Goal: Task Accomplishment & Management: Complete application form

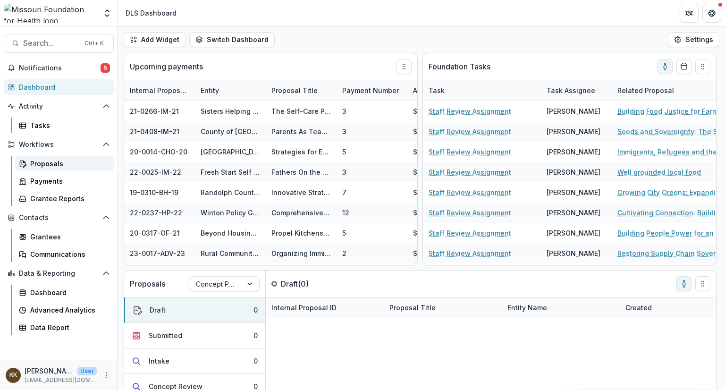
click at [47, 167] on div "Proposals" at bounding box center [68, 163] width 76 height 10
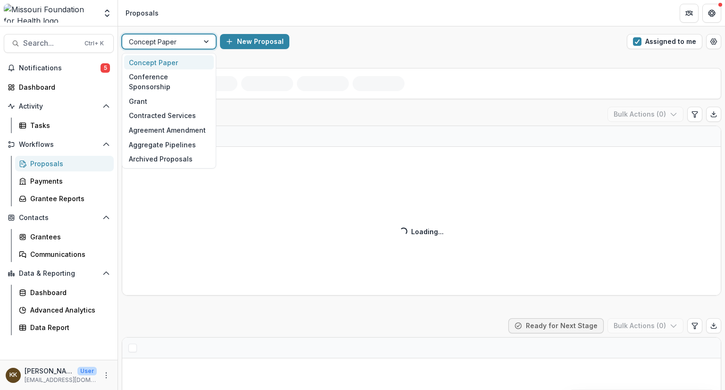
click at [177, 42] on div at bounding box center [160, 42] width 63 height 12
click at [143, 94] on div "Grant" at bounding box center [169, 101] width 90 height 15
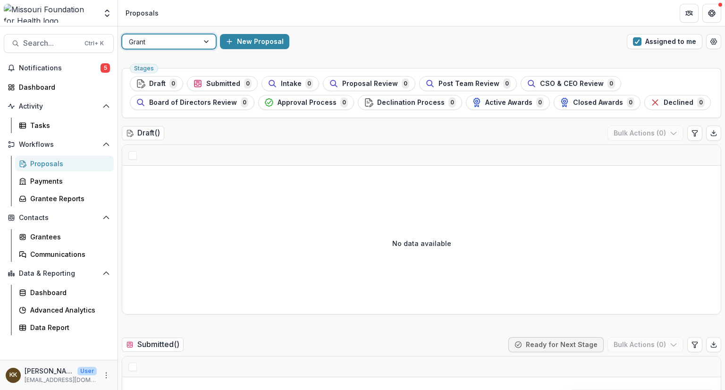
drag, startPoint x: 680, startPoint y: 40, endPoint x: 551, endPoint y: 51, distance: 128.8
click at [680, 40] on button "Assigned to me" at bounding box center [663, 41] width 75 height 15
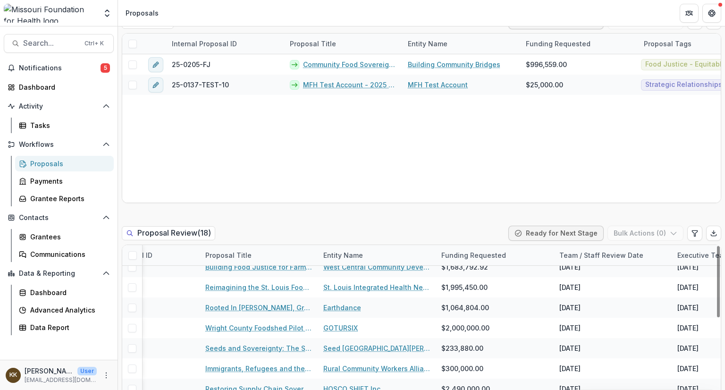
scroll to position [150, 202]
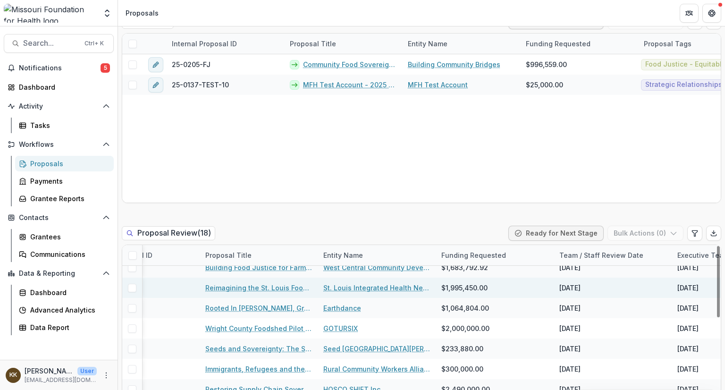
click at [267, 283] on link "Reimagining the St. Louis Food Systems Landscape" at bounding box center [258, 288] width 107 height 10
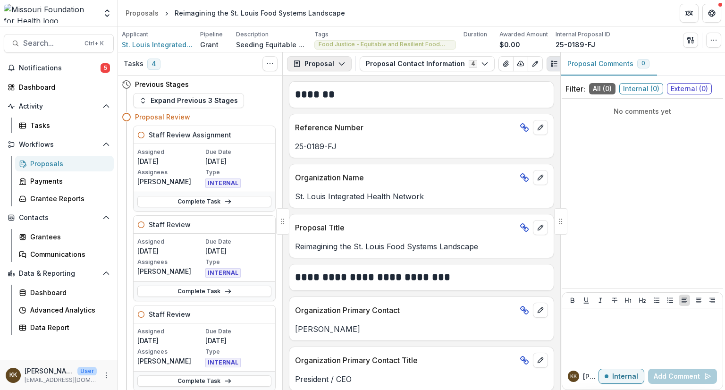
click at [313, 62] on button "Proposal" at bounding box center [319, 63] width 65 height 15
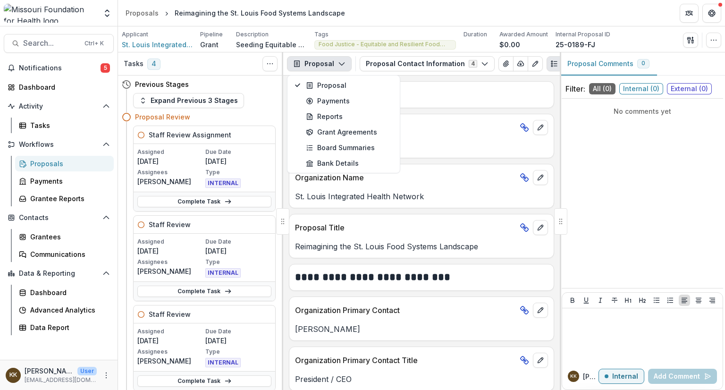
click at [313, 62] on button "Proposal" at bounding box center [319, 63] width 65 height 15
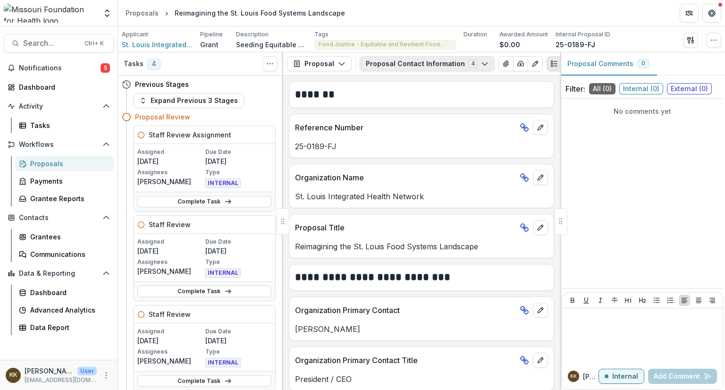
click at [388, 64] on button "Proposal Contact Information 4" at bounding box center [426, 63] width 135 height 15
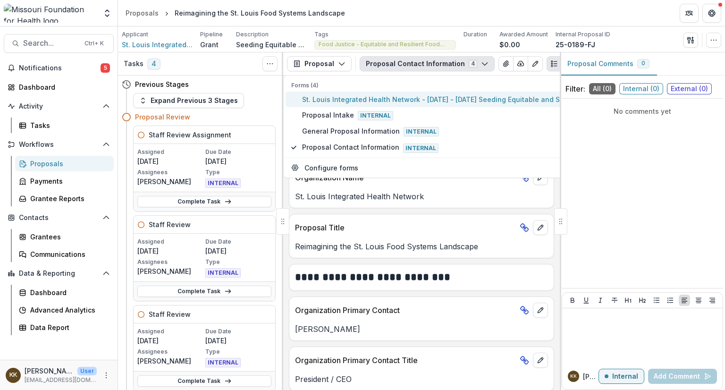
click at [386, 97] on span "St. Louis Integrated Health Network - [DATE] - [DATE] Seeding Equitable and Sus…" at bounding box center [472, 99] width 341 height 10
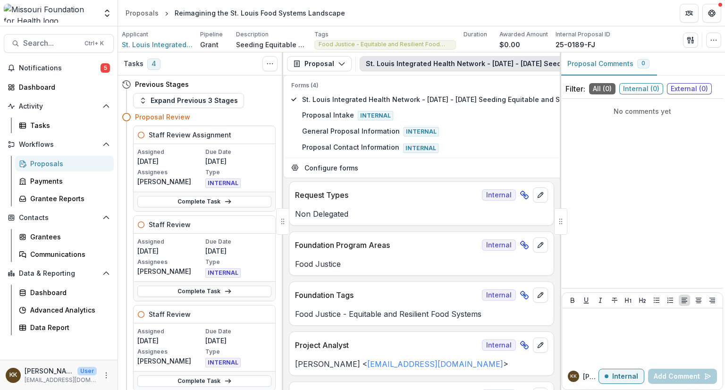
click at [392, 65] on button "St. Louis Integrated Health Network - [DATE] - [DATE] Seeding Equitable and Sus…" at bounding box center [549, 63] width 380 height 15
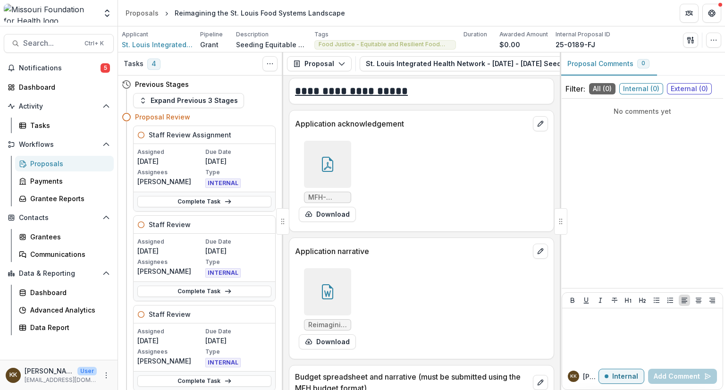
scroll to position [3681, 0]
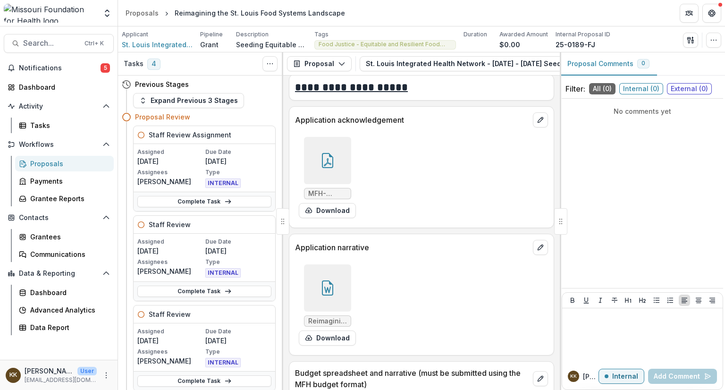
click at [322, 280] on icon at bounding box center [327, 287] width 15 height 15
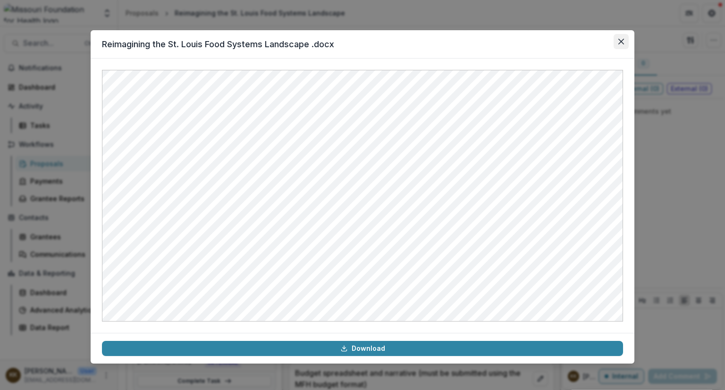
click at [621, 38] on button "Close" at bounding box center [620, 41] width 15 height 15
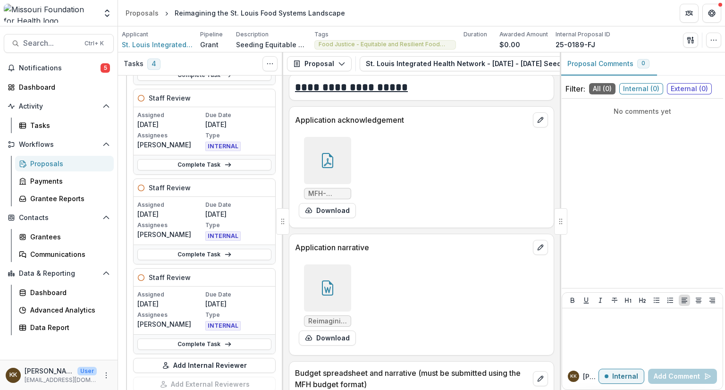
scroll to position [0, 0]
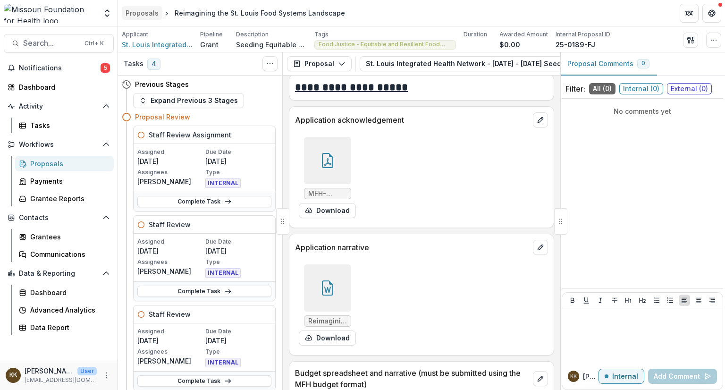
click at [141, 10] on div "Proposals" at bounding box center [141, 13] width 33 height 10
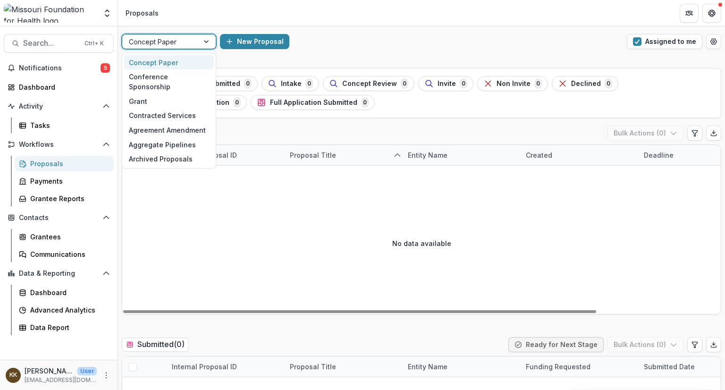
click at [177, 41] on div at bounding box center [160, 42] width 63 height 12
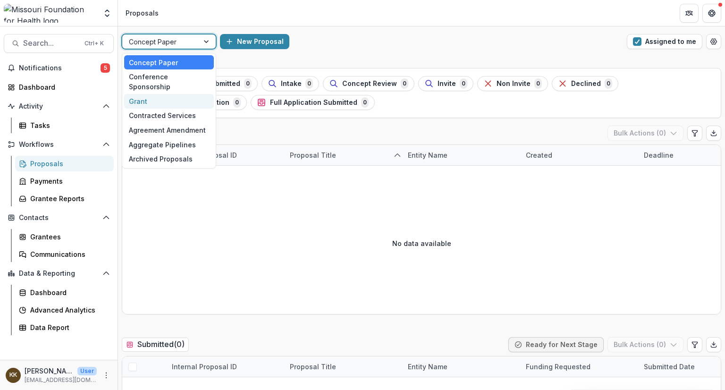
click at [167, 94] on div "Grant" at bounding box center [169, 101] width 90 height 15
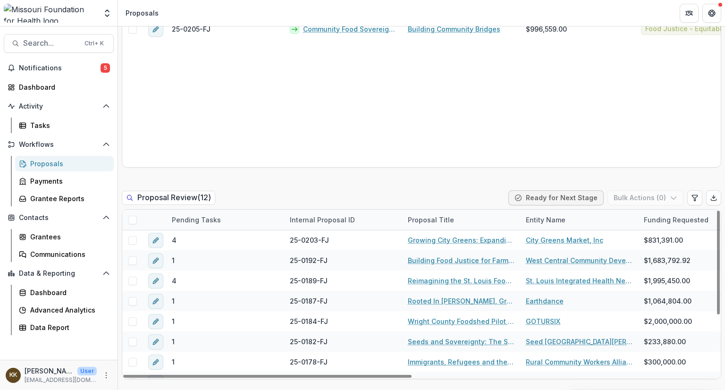
scroll to position [28, 0]
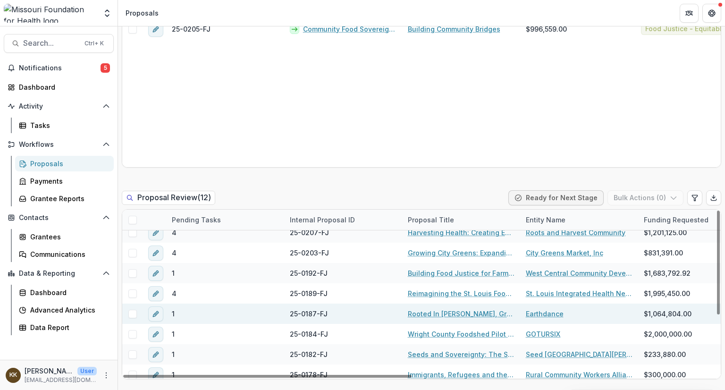
click at [413, 314] on link "Rooted In [PERSON_NAME], Growing For All: Advancing Land, Infrastructure, and F…" at bounding box center [461, 314] width 107 height 10
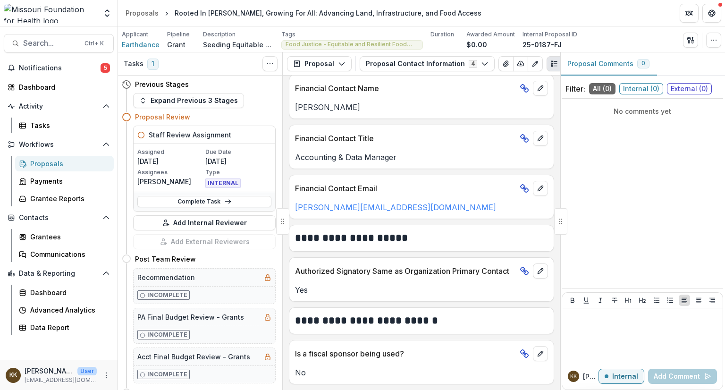
scroll to position [709, 0]
click at [385, 61] on button "Proposal Contact Information 4" at bounding box center [426, 63] width 135 height 15
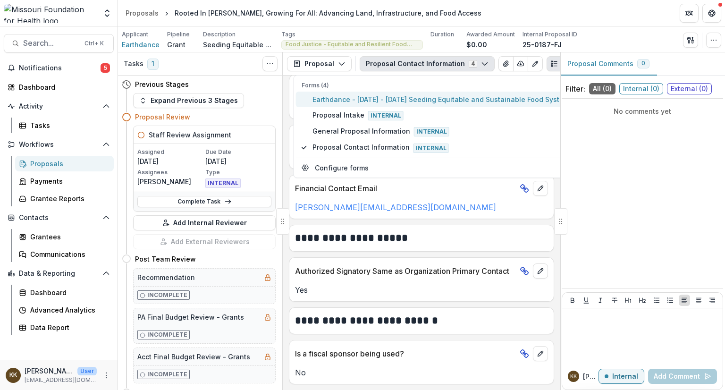
click at [359, 99] on span "Earthdance - [DATE] - [DATE] Seeding Equitable and Sustainable Food Systems" at bounding box center [442, 99] width 260 height 10
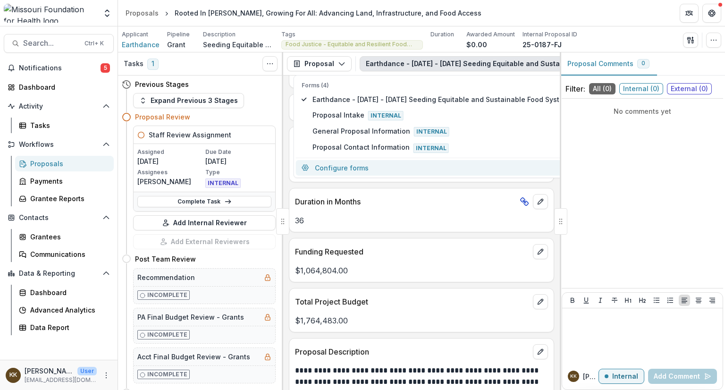
scroll to position [2822, 0]
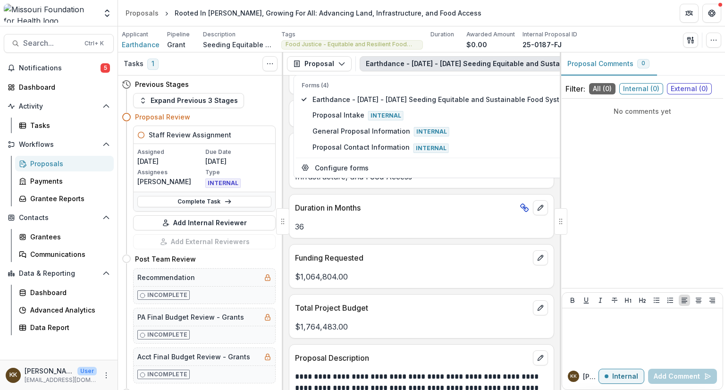
click at [385, 65] on button "Earthdance - [DATE] - [DATE] Seeding Equitable and Sustainable Food Systems 4" at bounding box center [508, 63] width 299 height 15
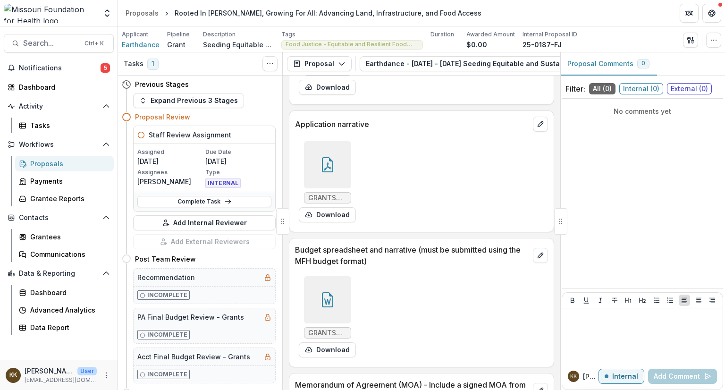
scroll to position [3491, 0]
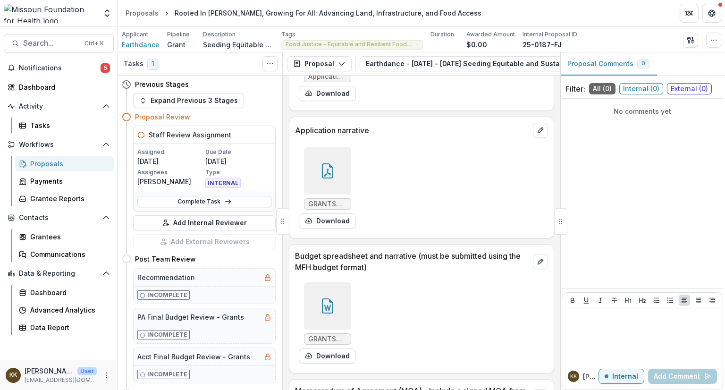
click at [322, 169] on icon at bounding box center [327, 170] width 15 height 15
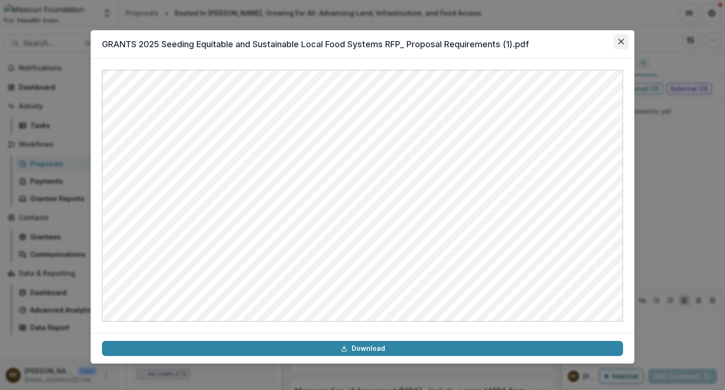
click at [616, 39] on button "Close" at bounding box center [620, 41] width 15 height 15
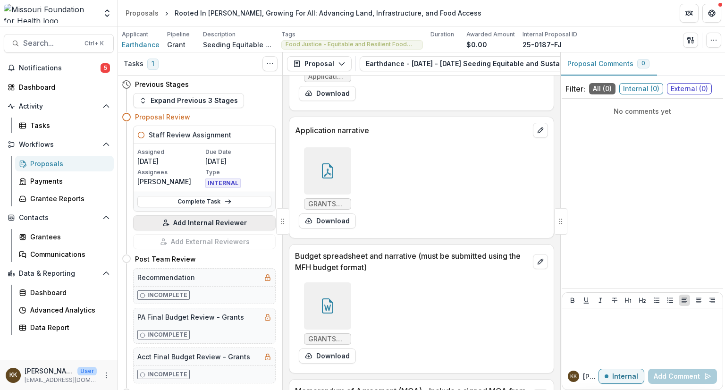
click at [204, 224] on button "Add Internal Reviewer" at bounding box center [204, 222] width 142 height 15
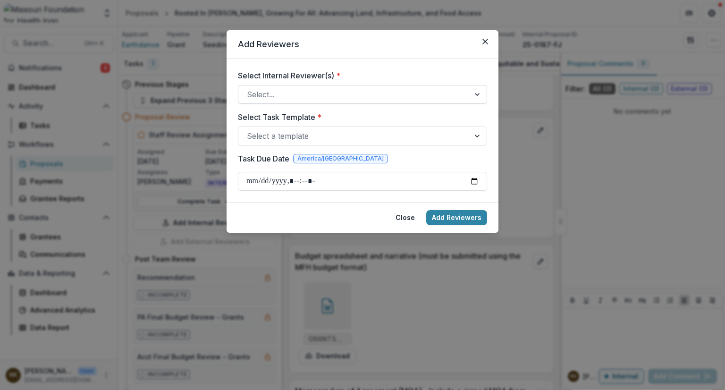
click at [346, 88] on div at bounding box center [354, 94] width 214 height 13
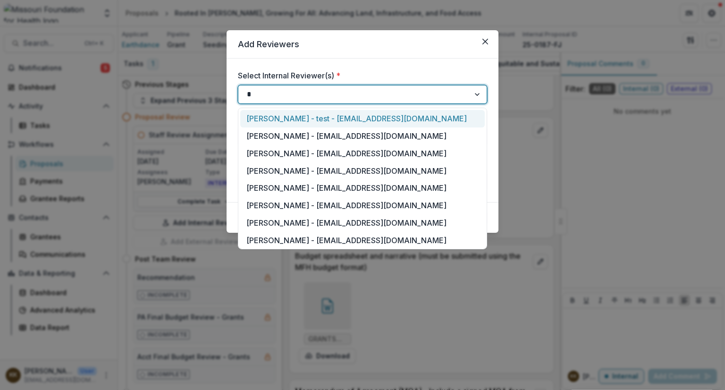
type input "**"
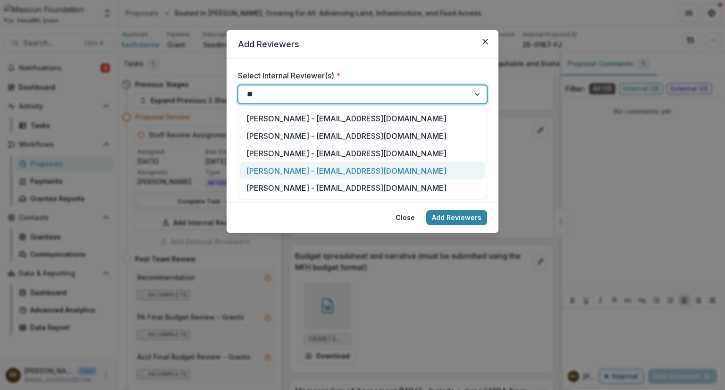
click at [328, 174] on div "[PERSON_NAME] - [EMAIL_ADDRESS][DOMAIN_NAME]" at bounding box center [362, 170] width 244 height 17
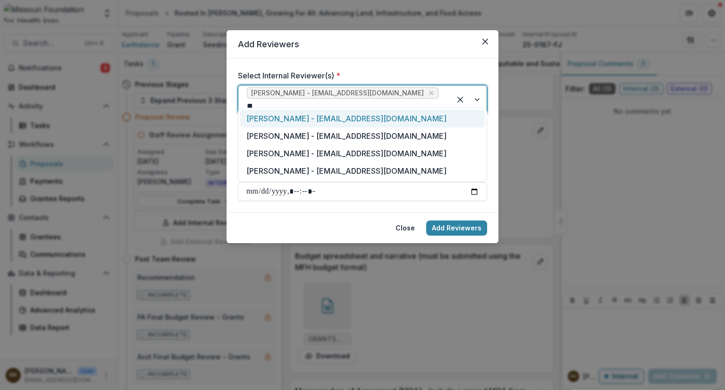
type input "***"
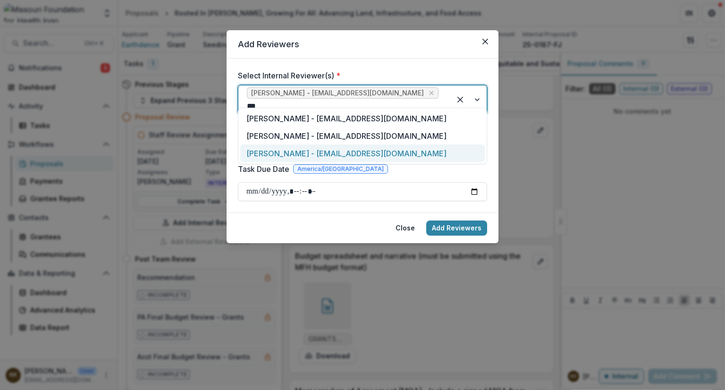
click at [330, 155] on div "[PERSON_NAME] - [EMAIL_ADDRESS][DOMAIN_NAME]" at bounding box center [362, 152] width 244 height 17
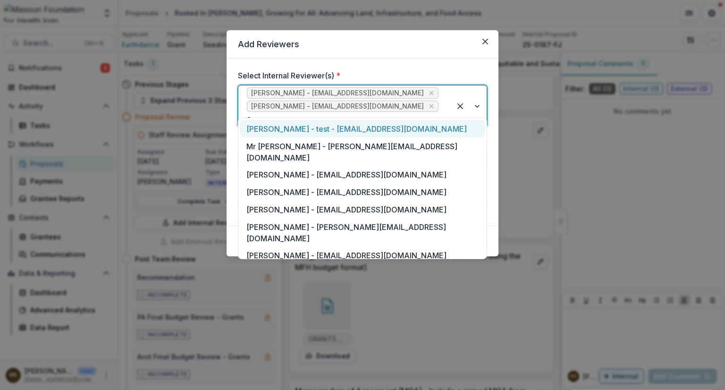
type input "**"
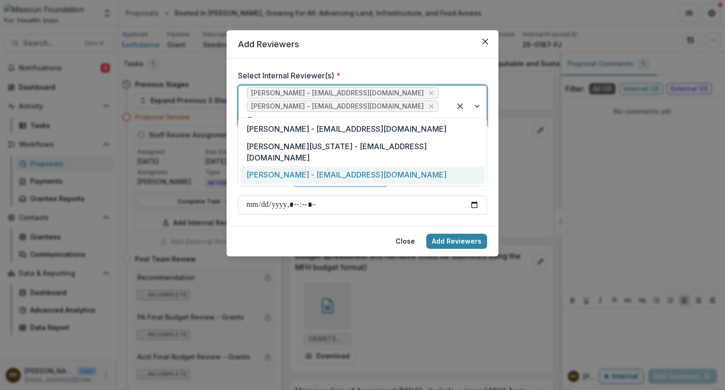
click at [323, 166] on div "[PERSON_NAME] - [EMAIL_ADDRESS][DOMAIN_NAME]" at bounding box center [362, 174] width 244 height 17
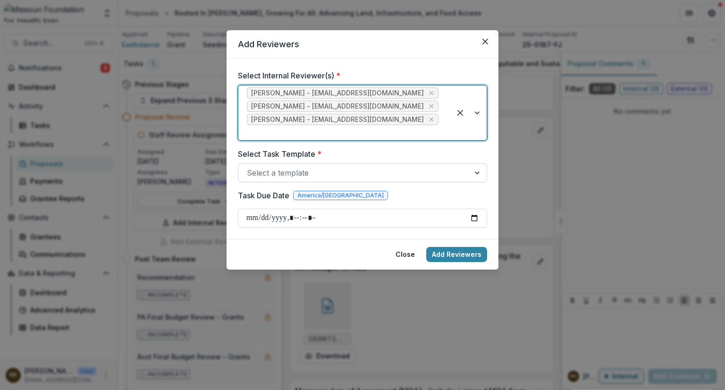
click at [277, 166] on div at bounding box center [354, 172] width 214 height 13
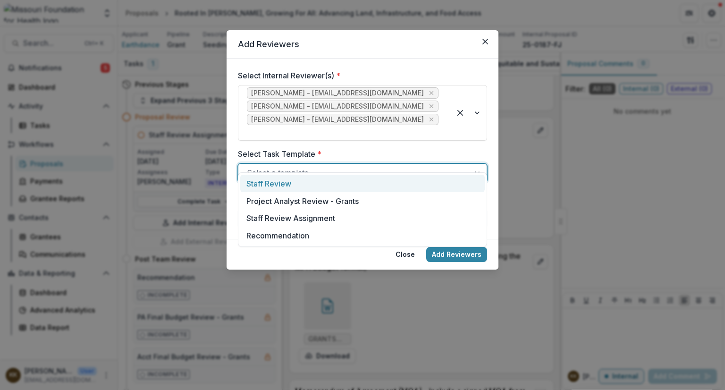
click at [268, 183] on div "Staff Review" at bounding box center [362, 183] width 244 height 17
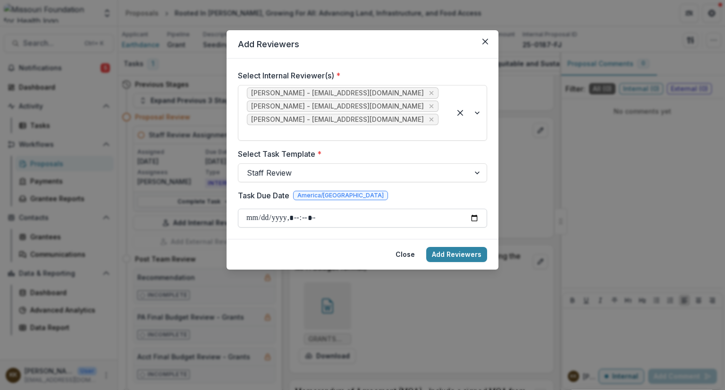
click at [250, 208] on input "Task Due Date" at bounding box center [362, 217] width 249 height 19
type input "**********"
click at [453, 247] on button "Add Reviewers" at bounding box center [456, 254] width 61 height 15
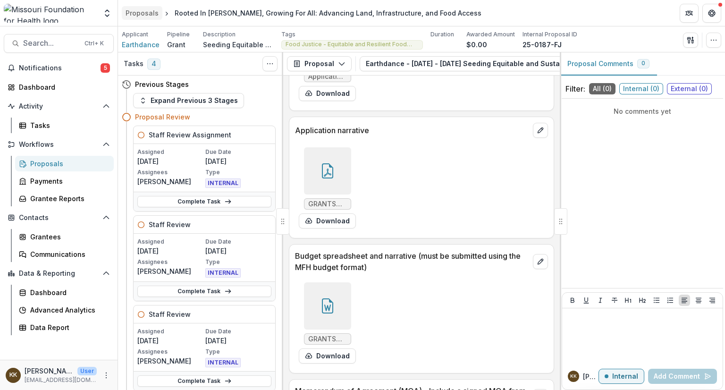
click at [141, 10] on div "Proposals" at bounding box center [141, 13] width 33 height 10
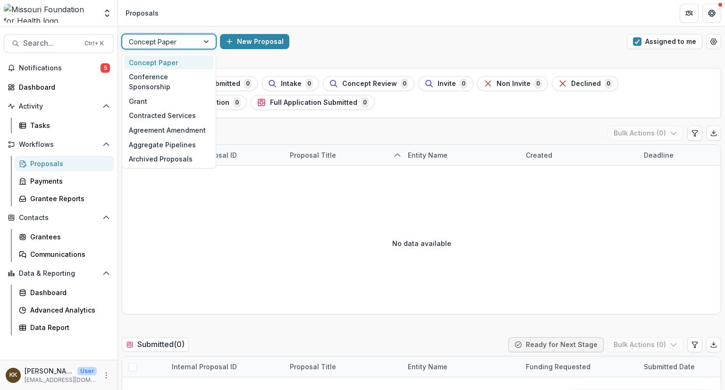
click at [176, 41] on div at bounding box center [160, 42] width 63 height 12
click at [162, 94] on div "Grant" at bounding box center [169, 101] width 90 height 15
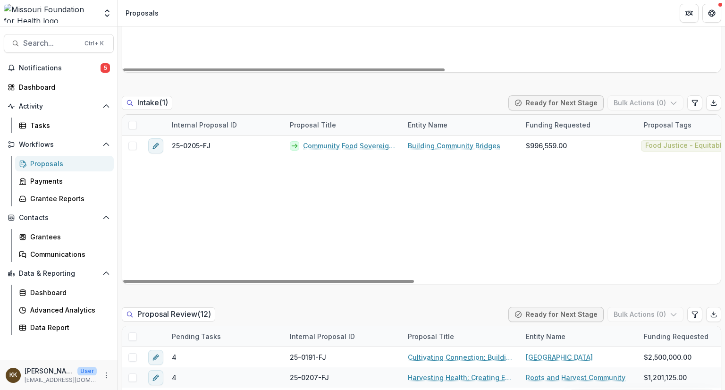
scroll to position [642, 0]
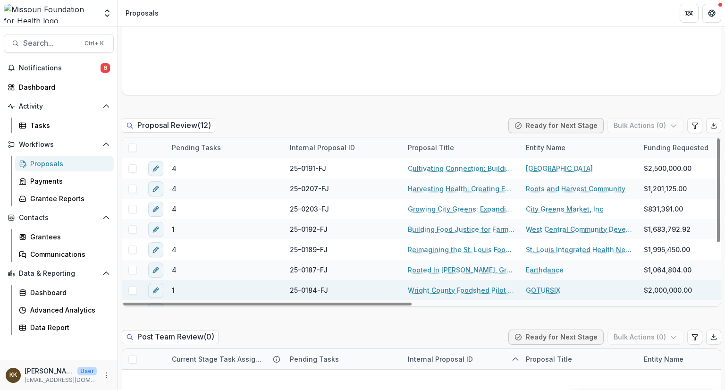
click at [429, 290] on link "Wright County Foodshed Pilot - Hub‑Lite + Shared‑Use Kitchen" at bounding box center [461, 290] width 107 height 10
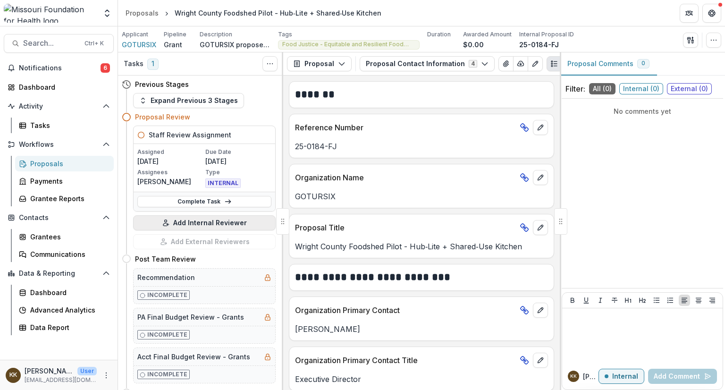
click at [211, 222] on button "Add Internal Reviewer" at bounding box center [204, 222] width 142 height 15
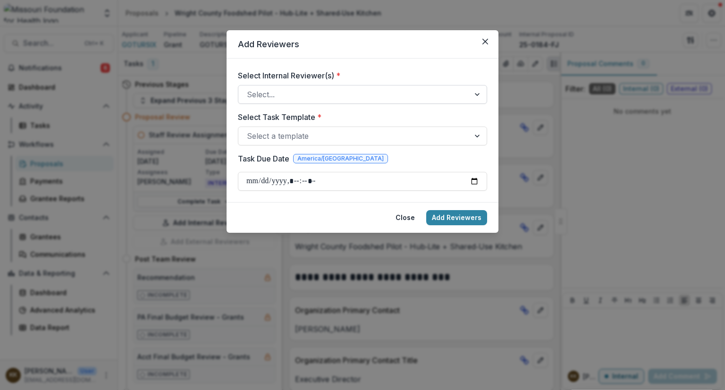
click at [311, 88] on div at bounding box center [354, 94] width 214 height 13
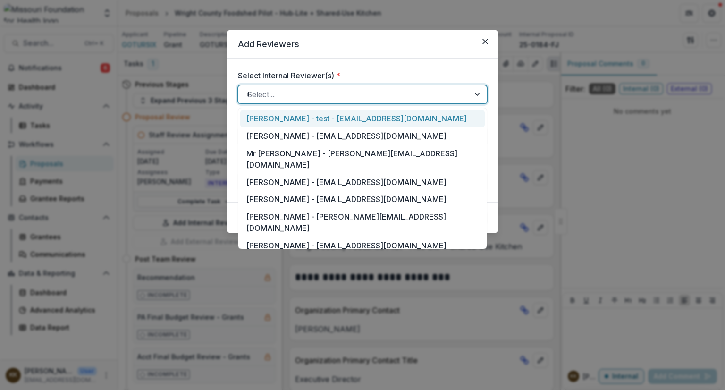
type input "**"
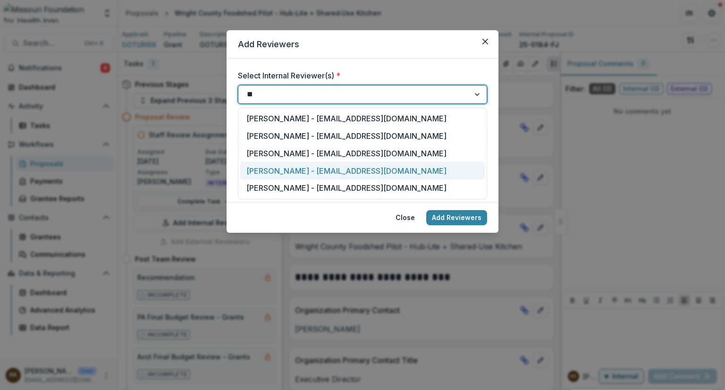
click at [317, 174] on div "[PERSON_NAME] - [EMAIL_ADDRESS][DOMAIN_NAME]" at bounding box center [362, 170] width 244 height 17
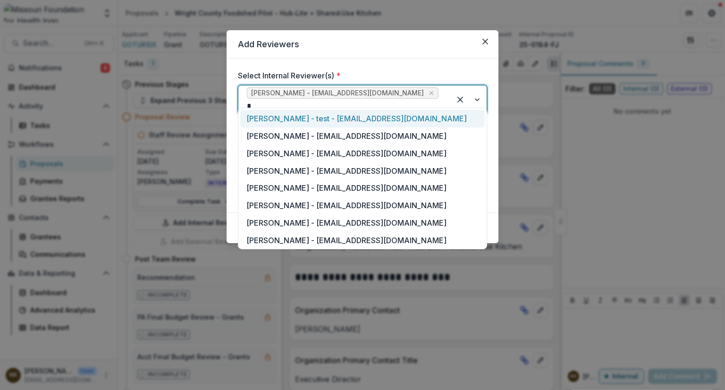
type input "**"
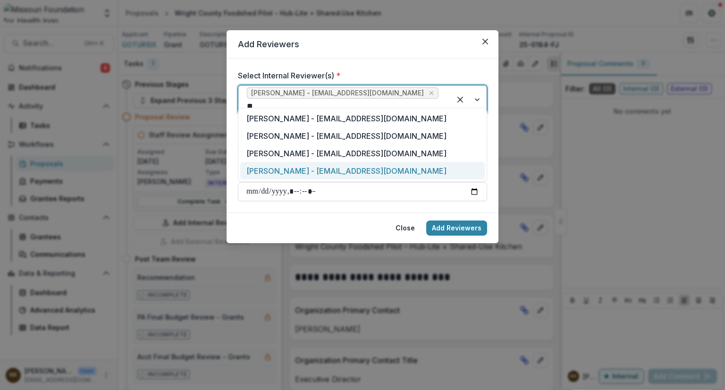
click at [316, 172] on div "[PERSON_NAME] - [EMAIL_ADDRESS][DOMAIN_NAME]" at bounding box center [362, 170] width 244 height 17
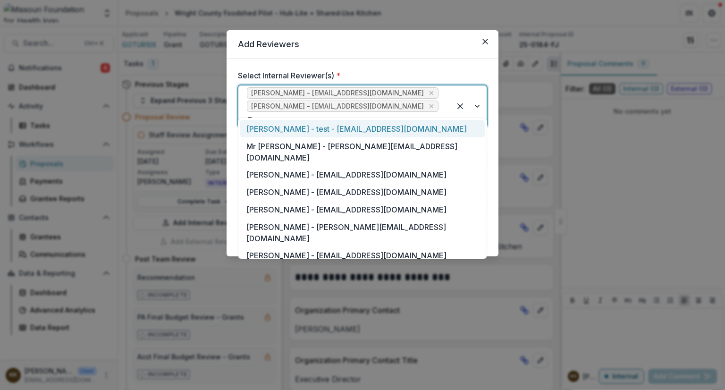
type input "***"
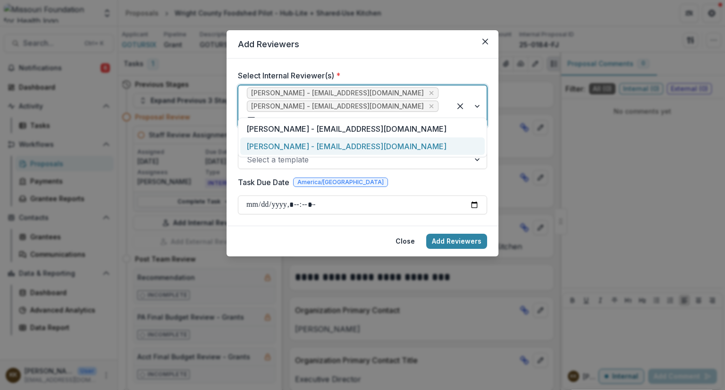
click at [311, 145] on div "[PERSON_NAME] - [EMAIL_ADDRESS][DOMAIN_NAME]" at bounding box center [362, 145] width 244 height 17
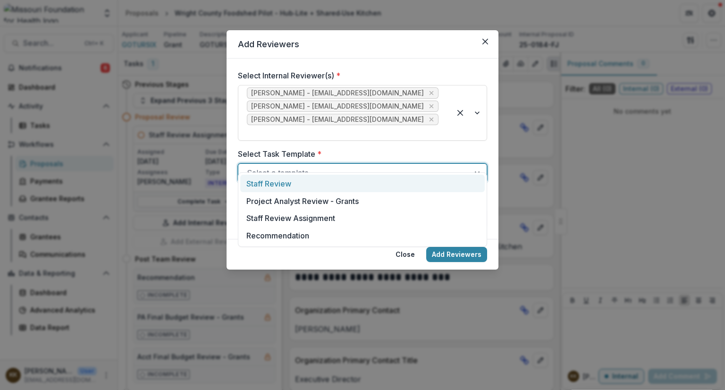
click at [301, 166] on div at bounding box center [354, 172] width 214 height 13
click at [300, 187] on div "Staff Review" at bounding box center [362, 183] width 244 height 17
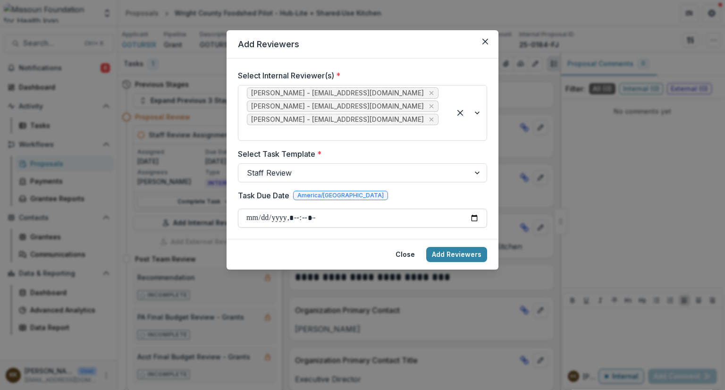
click at [242, 208] on input "Task Due Date" at bounding box center [362, 217] width 249 height 19
type input "**********"
click at [441, 247] on button "Add Reviewers" at bounding box center [456, 254] width 61 height 15
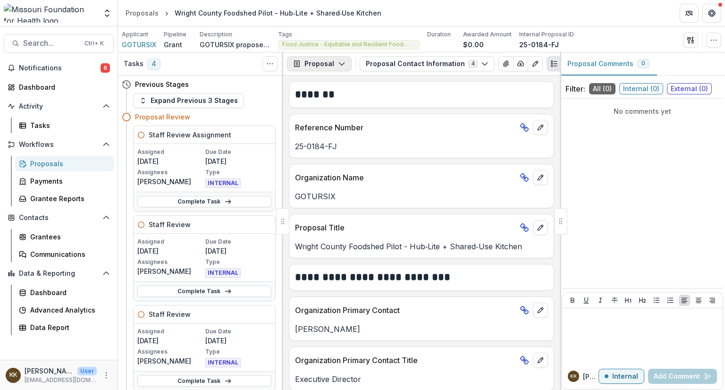
click at [315, 62] on button "Proposal" at bounding box center [319, 63] width 65 height 15
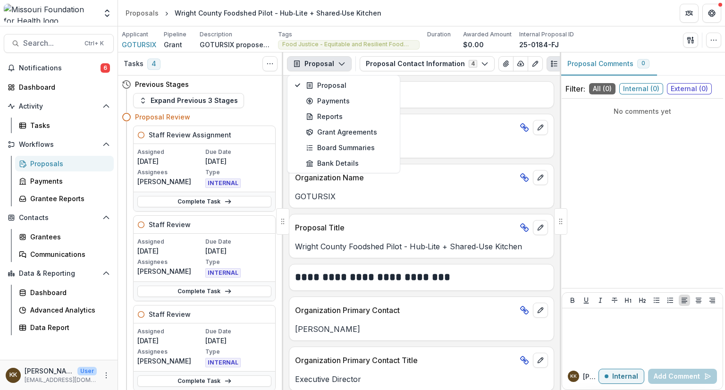
click at [315, 62] on button "Proposal" at bounding box center [319, 63] width 65 height 15
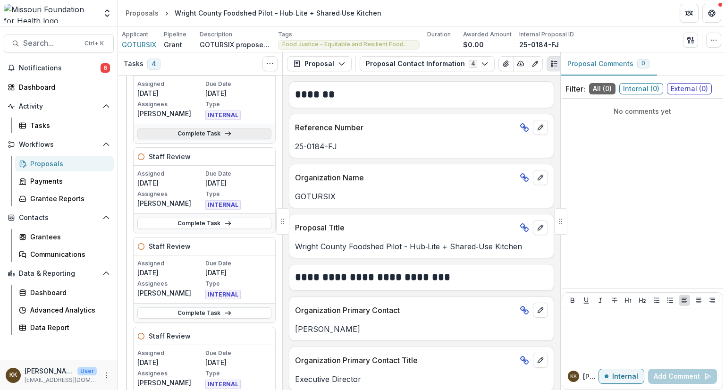
scroll to position [72, 0]
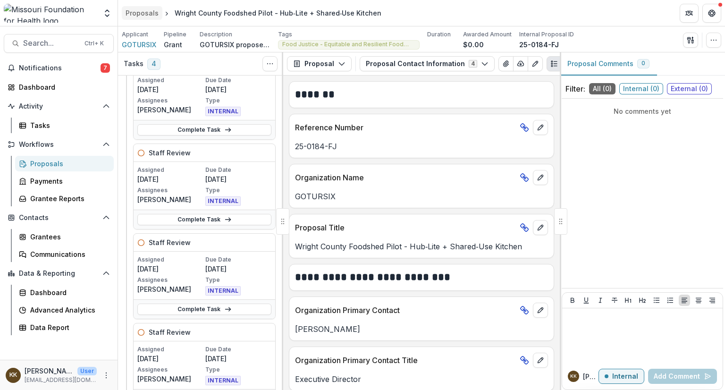
click at [140, 10] on div "Proposals" at bounding box center [141, 13] width 33 height 10
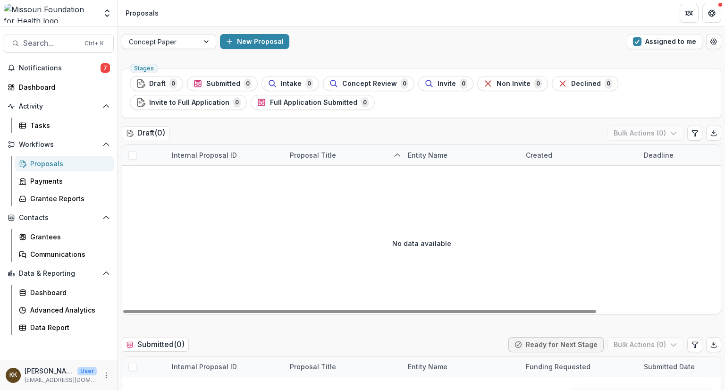
click at [199, 38] on div at bounding box center [207, 41] width 17 height 14
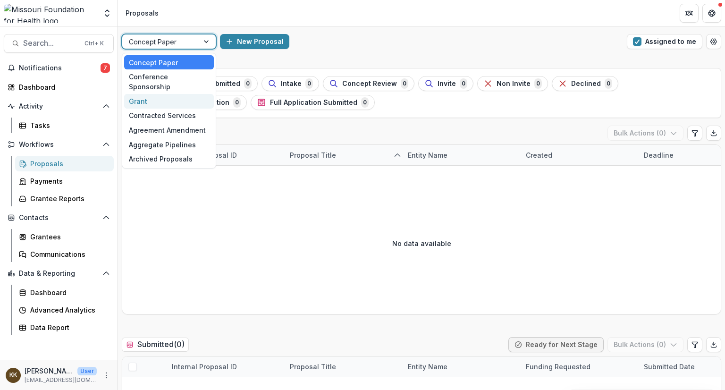
click at [170, 95] on div "Grant" at bounding box center [169, 101] width 90 height 15
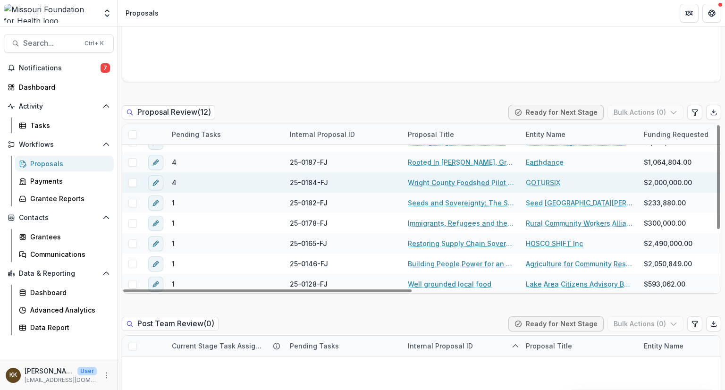
scroll to position [95, 0]
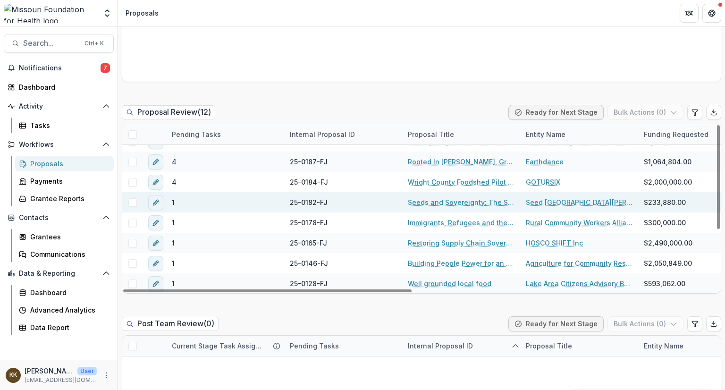
click at [427, 202] on link "Seeds and Sovereignty: The Seed St. Louis Food Demonstration Garden" at bounding box center [461, 202] width 107 height 10
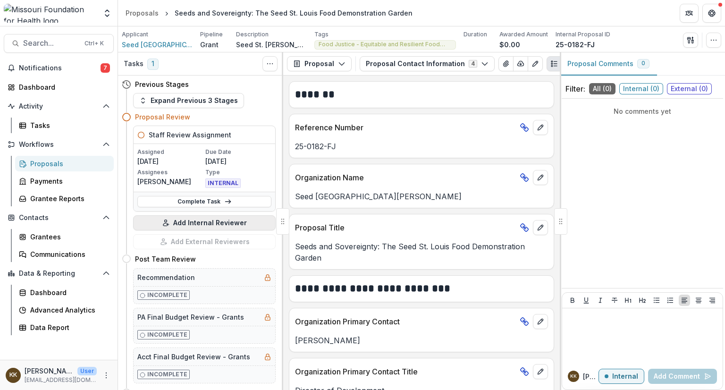
click at [207, 221] on button "Add Internal Reviewer" at bounding box center [204, 222] width 142 height 15
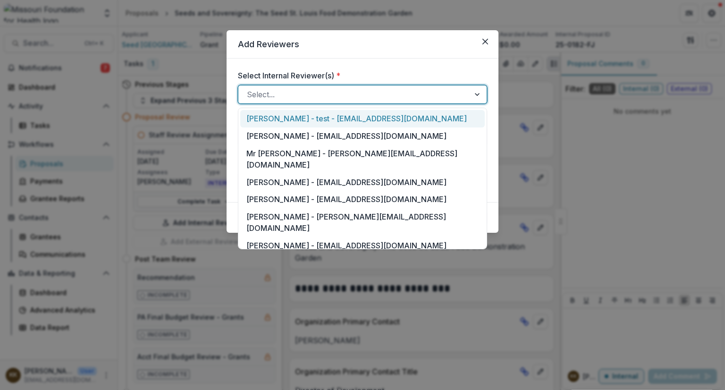
click at [314, 95] on div at bounding box center [354, 94] width 214 height 13
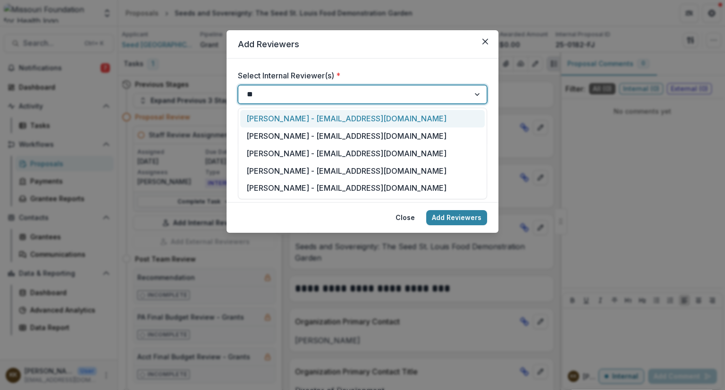
type input "***"
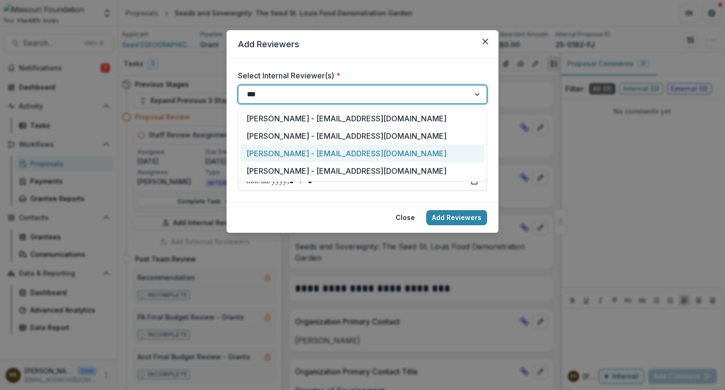
click at [315, 153] on div "[PERSON_NAME] - [EMAIL_ADDRESS][DOMAIN_NAME]" at bounding box center [362, 152] width 244 height 17
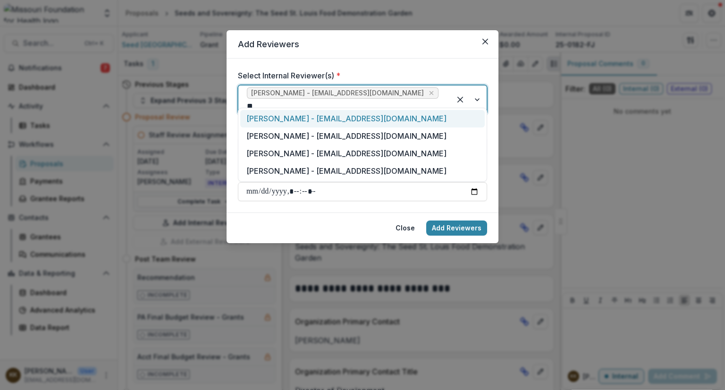
type input "***"
click at [315, 153] on div "[PERSON_NAME] - [EMAIL_ADDRESS][DOMAIN_NAME]" at bounding box center [362, 152] width 244 height 17
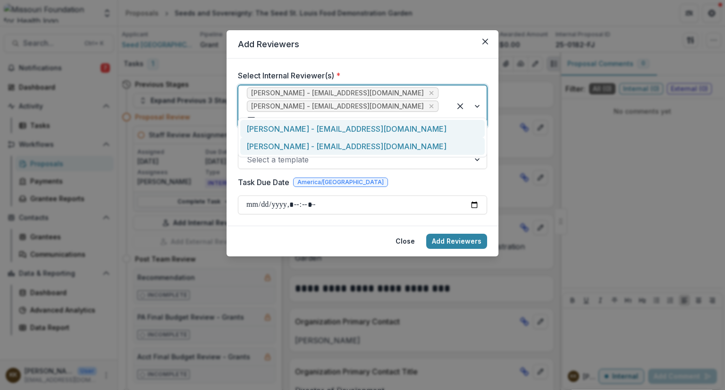
type input "***"
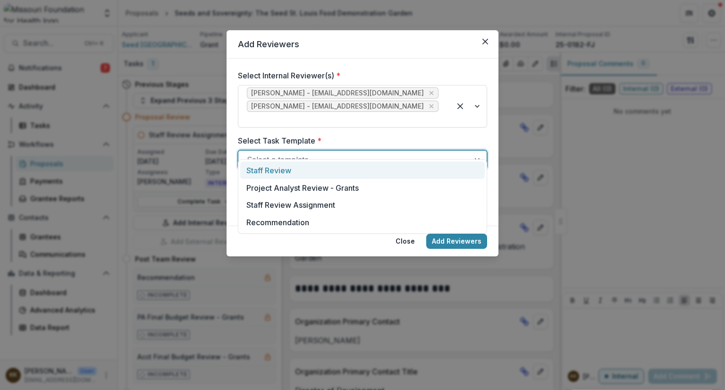
drag, startPoint x: 315, startPoint y: 152, endPoint x: 304, endPoint y: 149, distance: 11.3
click at [304, 153] on div at bounding box center [354, 159] width 214 height 13
click at [286, 174] on div "Staff Review" at bounding box center [362, 169] width 244 height 17
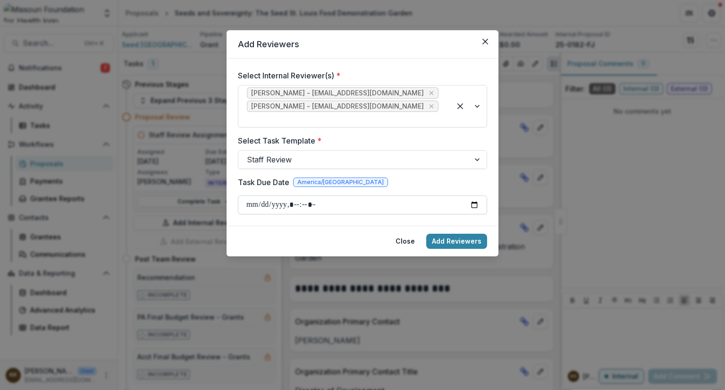
click at [249, 195] on input "Task Due Date" at bounding box center [362, 204] width 249 height 19
type input "**********"
click at [447, 233] on button "Add Reviewers" at bounding box center [456, 240] width 61 height 15
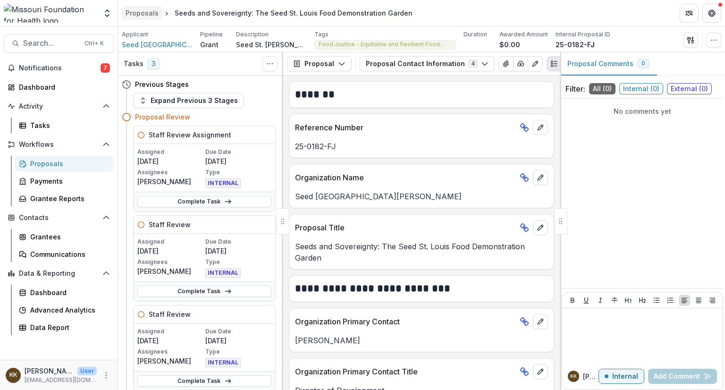
click at [141, 10] on div "Proposals" at bounding box center [141, 13] width 33 height 10
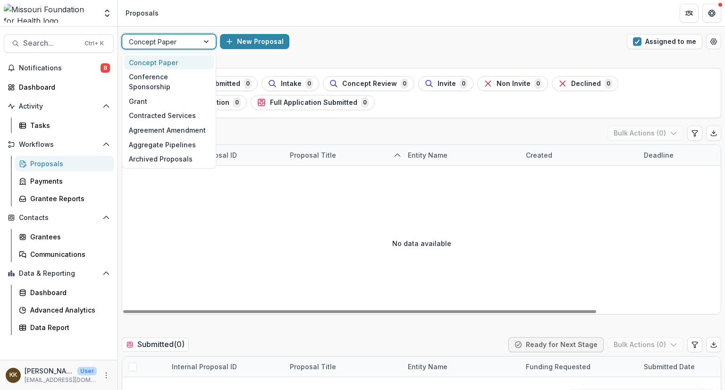
click at [183, 42] on div at bounding box center [160, 42] width 63 height 12
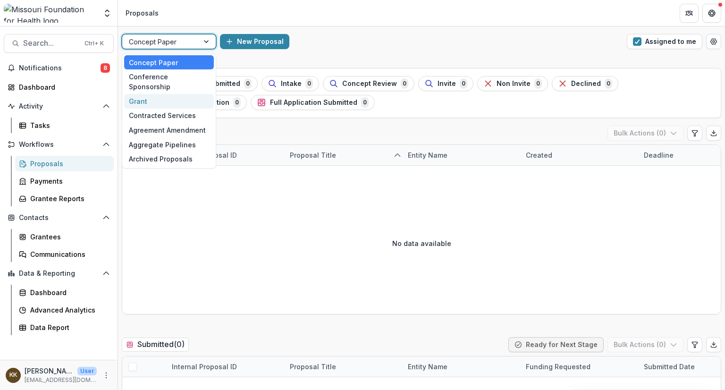
click at [157, 94] on div "Grant" at bounding box center [169, 101] width 90 height 15
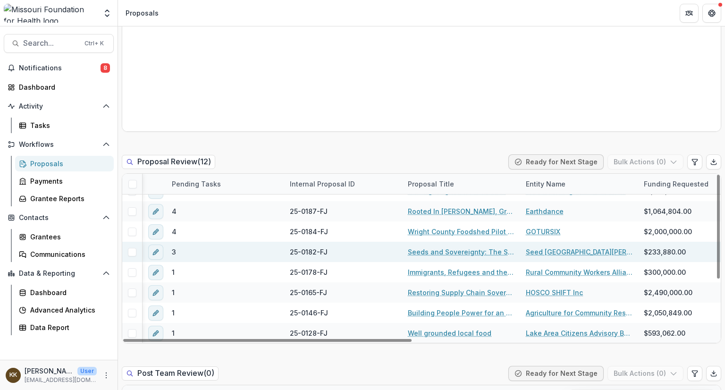
scroll to position [95, 2]
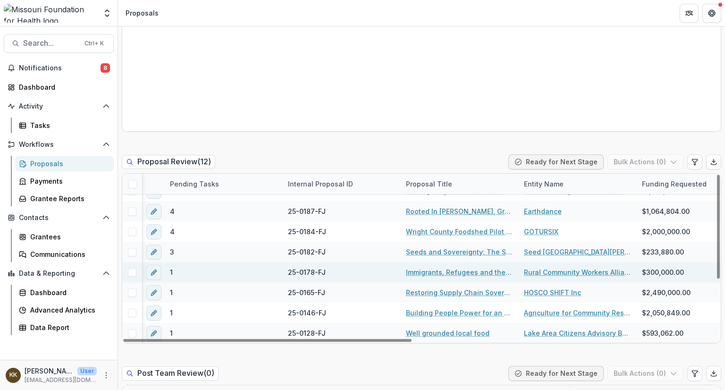
click at [427, 268] on link "Immigrants, Refugees and the Food Chain Supply in [GEOGRAPHIC_DATA]." at bounding box center [459, 272] width 107 height 10
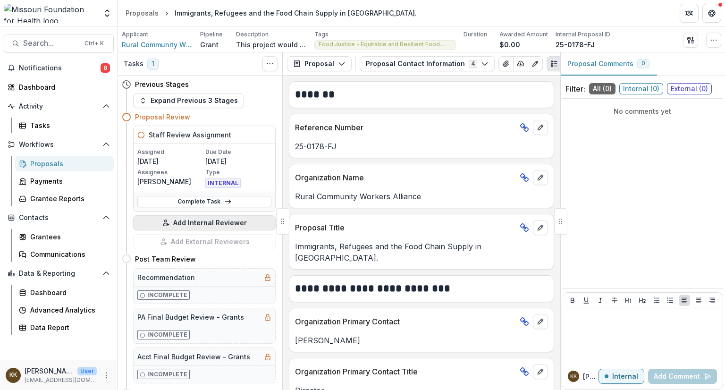
click at [202, 227] on button "Add Internal Reviewer" at bounding box center [204, 222] width 142 height 15
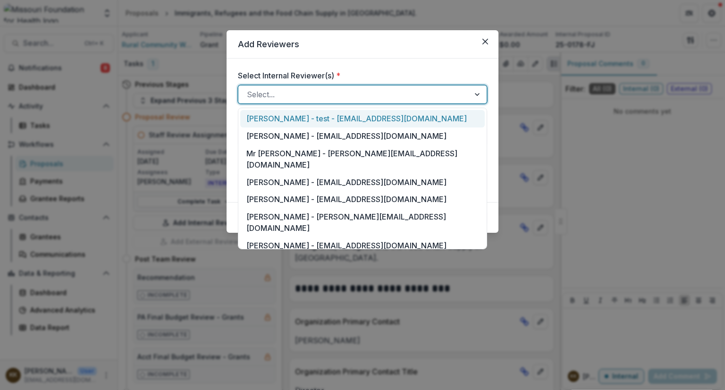
click at [283, 96] on div at bounding box center [354, 94] width 214 height 13
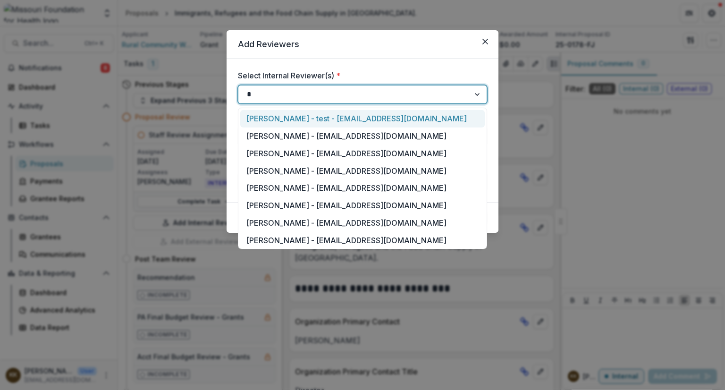
type input "**"
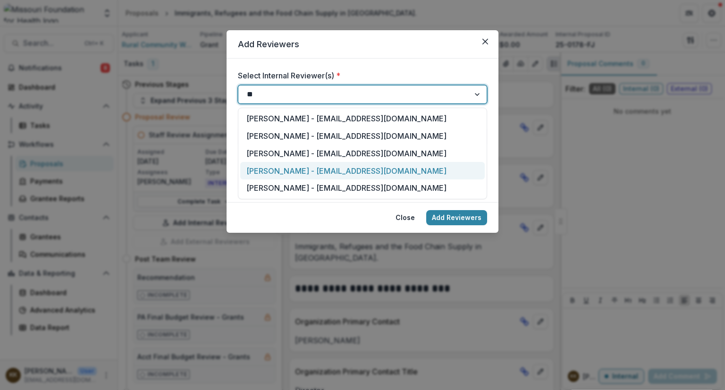
click at [280, 173] on div "[PERSON_NAME] - [EMAIL_ADDRESS][DOMAIN_NAME]" at bounding box center [362, 170] width 244 height 17
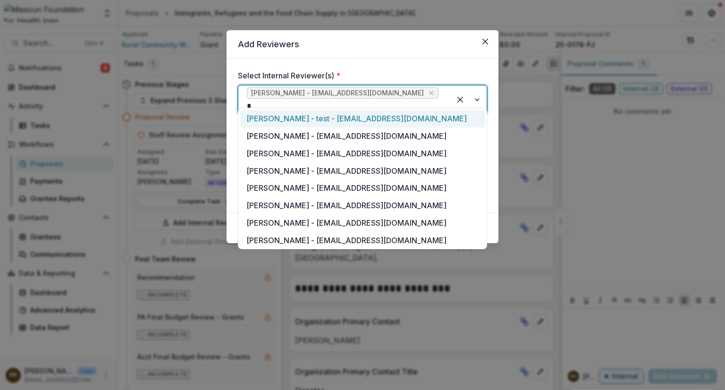
type input "**"
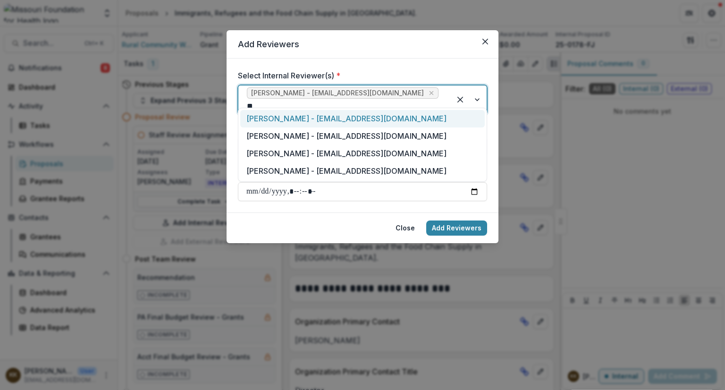
click at [280, 173] on div "[PERSON_NAME] - [EMAIL_ADDRESS][DOMAIN_NAME]" at bounding box center [362, 170] width 244 height 17
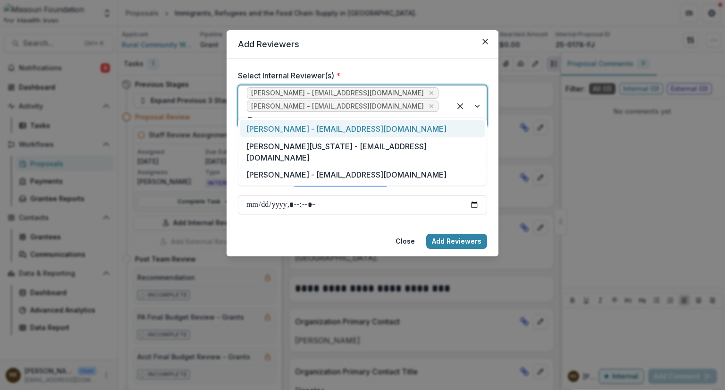
type input "***"
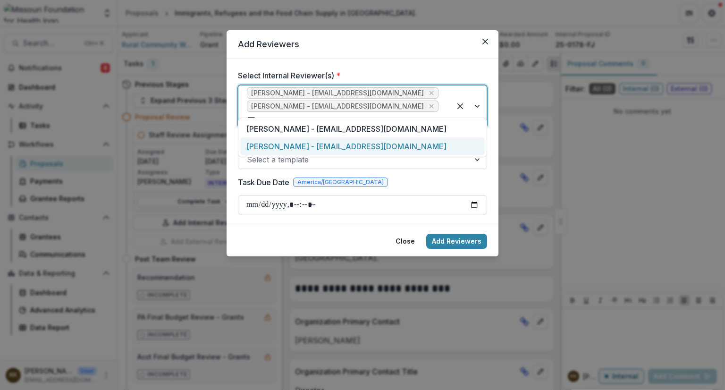
click at [300, 148] on div "[PERSON_NAME] - [EMAIL_ADDRESS][DOMAIN_NAME]" at bounding box center [362, 145] width 244 height 17
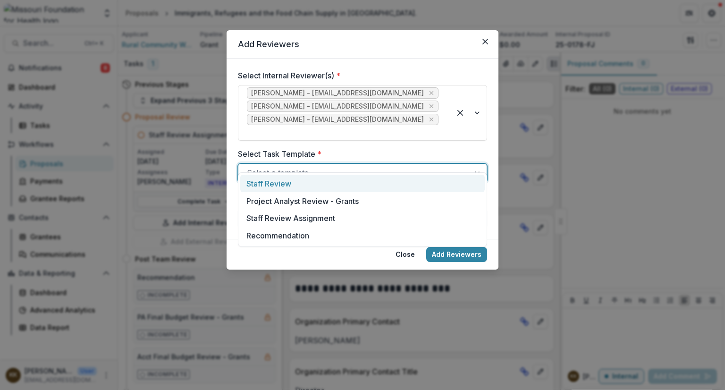
click at [294, 166] on div at bounding box center [354, 172] width 214 height 13
click at [281, 188] on div "Staff Review" at bounding box center [362, 183] width 244 height 17
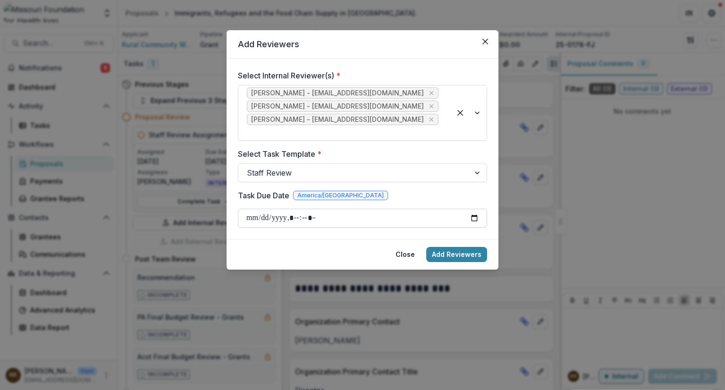
click at [255, 208] on input "Task Due Date" at bounding box center [362, 217] width 249 height 19
type input "**********"
click at [441, 247] on button "Add Reviewers" at bounding box center [456, 254] width 61 height 15
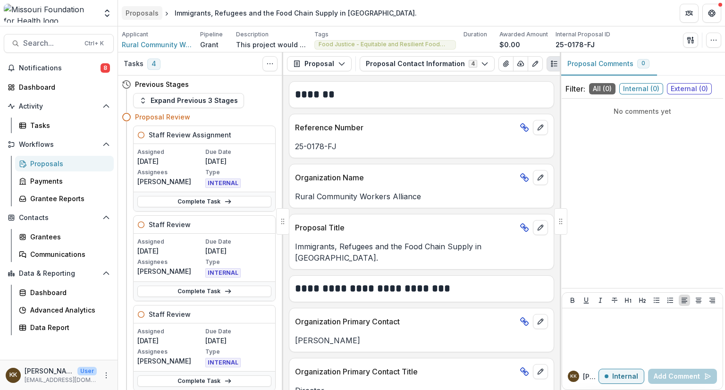
click at [142, 14] on div "Proposals" at bounding box center [141, 13] width 33 height 10
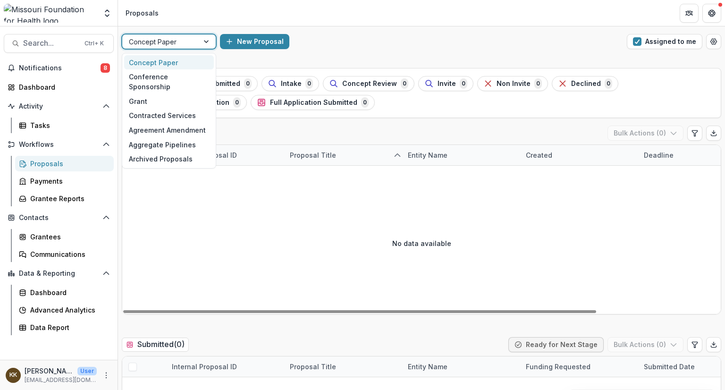
click at [179, 45] on div at bounding box center [160, 42] width 63 height 12
click at [153, 94] on div "Grant" at bounding box center [169, 101] width 90 height 15
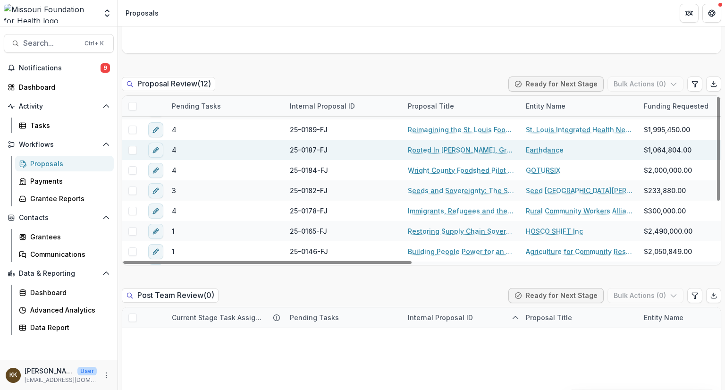
scroll to position [79, 0]
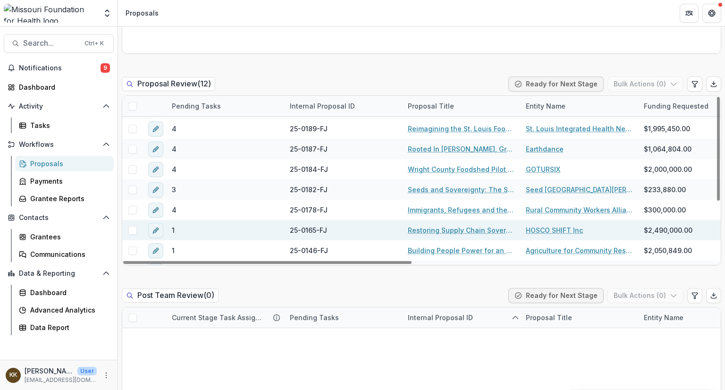
click at [437, 229] on link "Restoring Supply Chain Sovereignty, Food Justice, and Intergenerational Wealth …" at bounding box center [461, 230] width 107 height 10
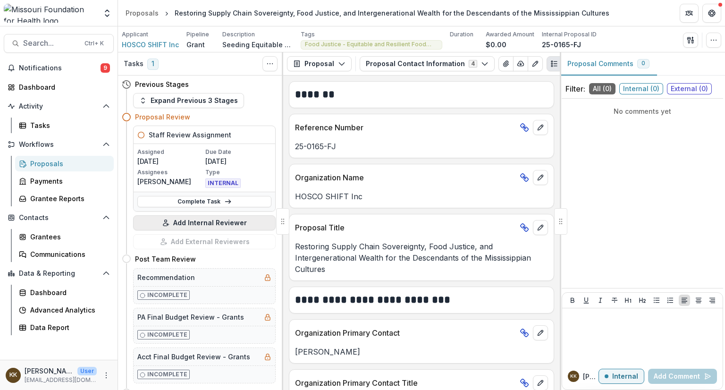
click at [191, 222] on button "Add Internal Reviewer" at bounding box center [204, 222] width 142 height 15
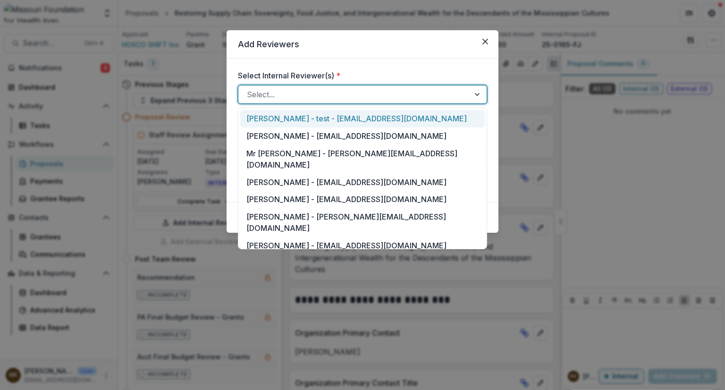
click at [289, 94] on div at bounding box center [354, 94] width 214 height 13
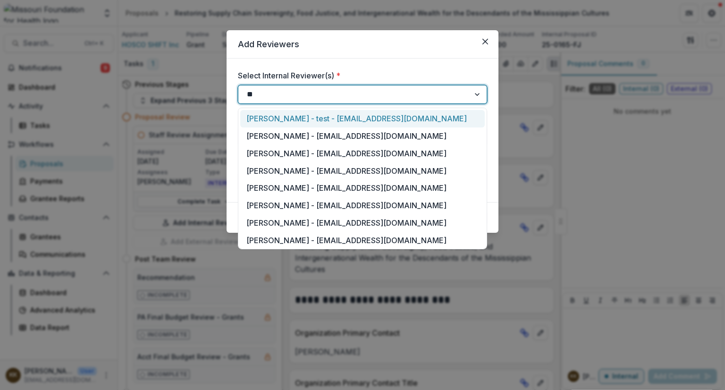
type input "***"
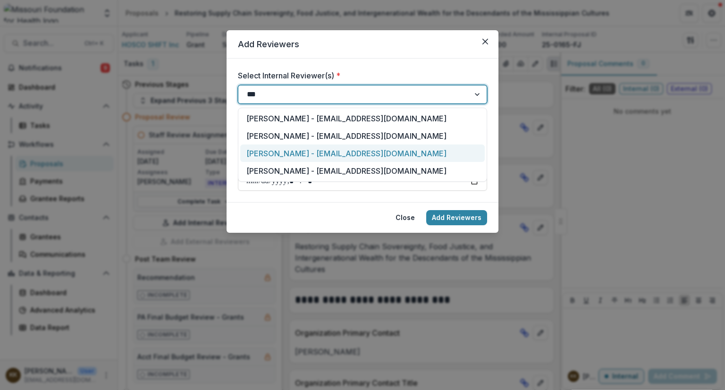
click at [294, 157] on div "[PERSON_NAME] - [EMAIL_ADDRESS][DOMAIN_NAME]" at bounding box center [362, 152] width 244 height 17
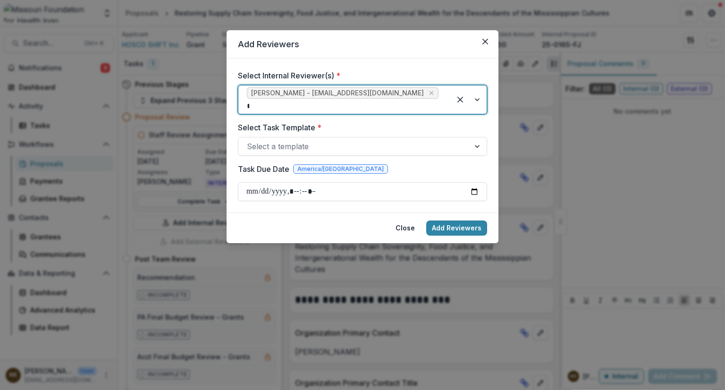
type input "**"
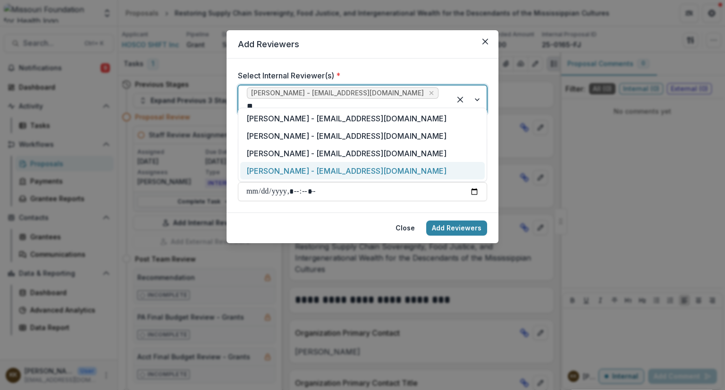
click at [371, 170] on div "[PERSON_NAME] - [EMAIL_ADDRESS][DOMAIN_NAME]" at bounding box center [362, 170] width 244 height 17
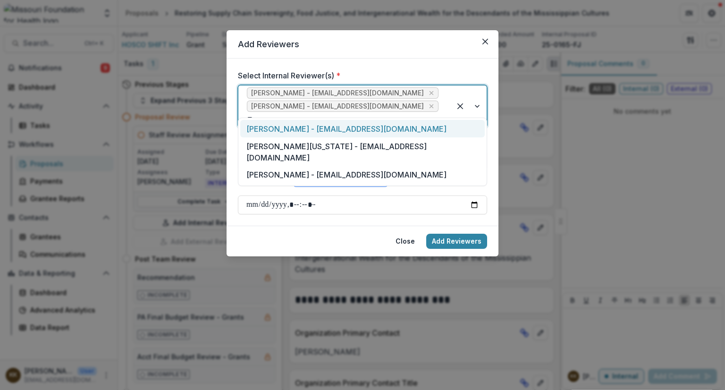
type input "***"
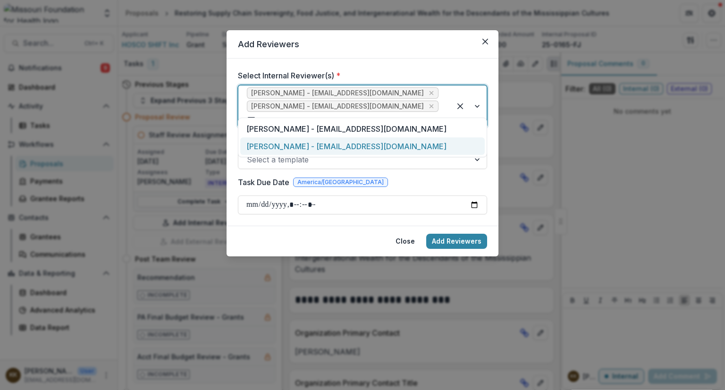
click at [334, 147] on div "[PERSON_NAME] - [EMAIL_ADDRESS][DOMAIN_NAME]" at bounding box center [362, 145] width 244 height 17
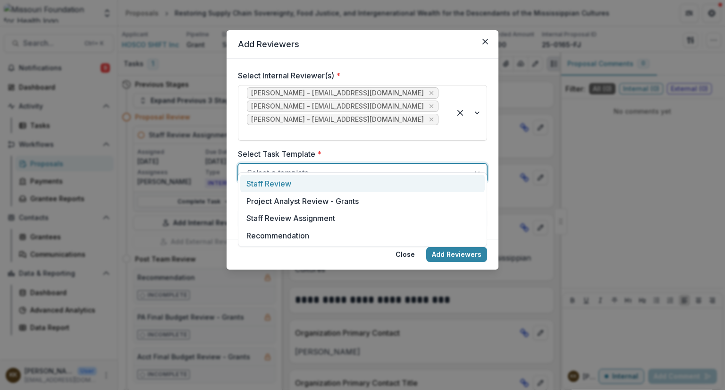
click at [319, 166] on div at bounding box center [354, 172] width 214 height 13
click at [273, 186] on div "Staff Review" at bounding box center [362, 183] width 244 height 17
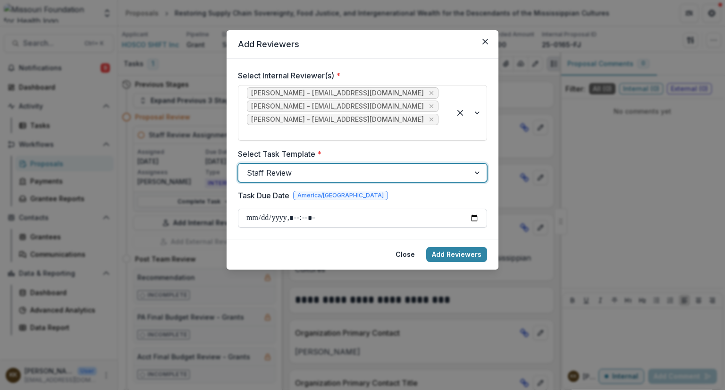
click at [257, 210] on input "Task Due Date" at bounding box center [362, 217] width 249 height 19
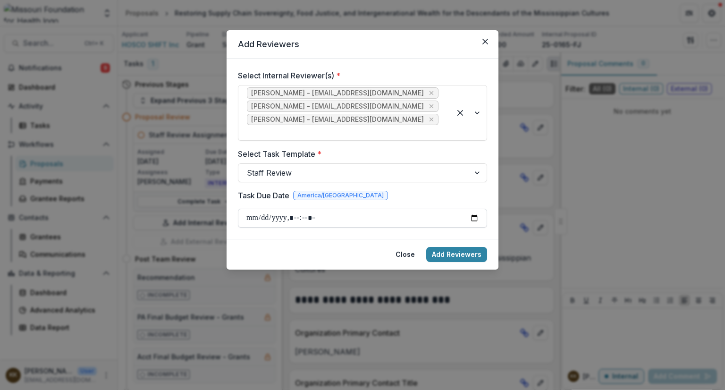
type input "**********"
click at [449, 247] on button "Add Reviewers" at bounding box center [456, 254] width 61 height 15
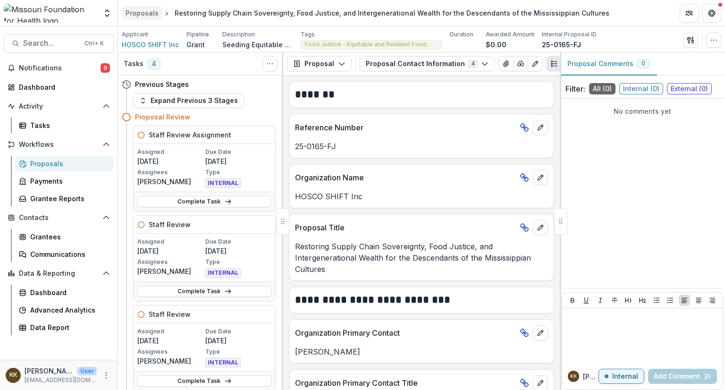
click at [142, 14] on div "Proposals" at bounding box center [141, 13] width 33 height 10
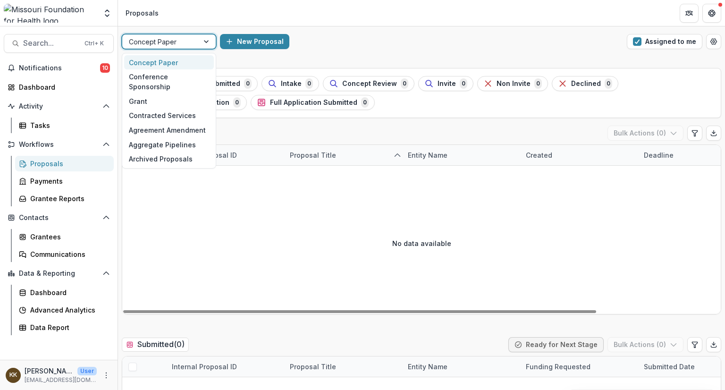
click at [171, 43] on div at bounding box center [160, 42] width 63 height 12
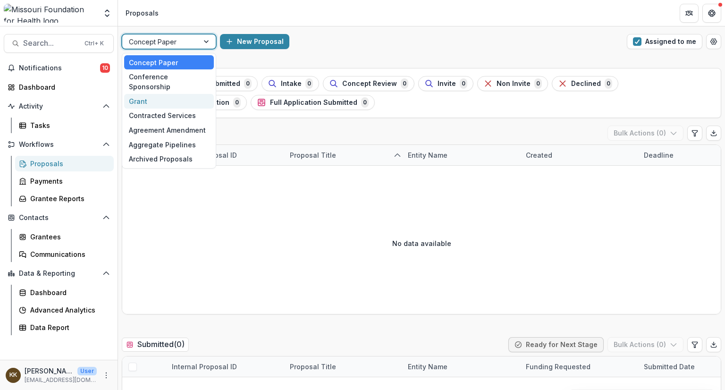
click at [153, 94] on div "Grant" at bounding box center [169, 101] width 90 height 15
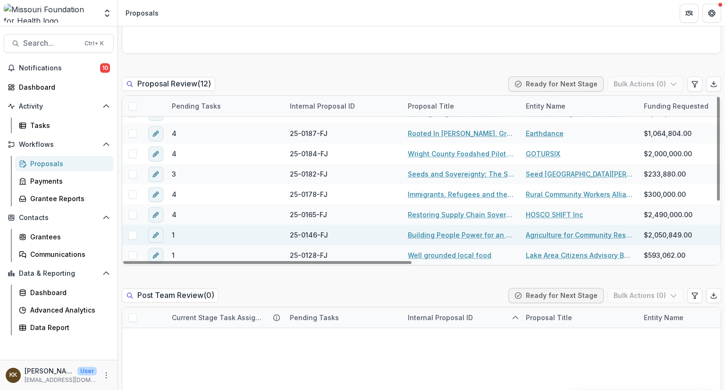
scroll to position [687, 0]
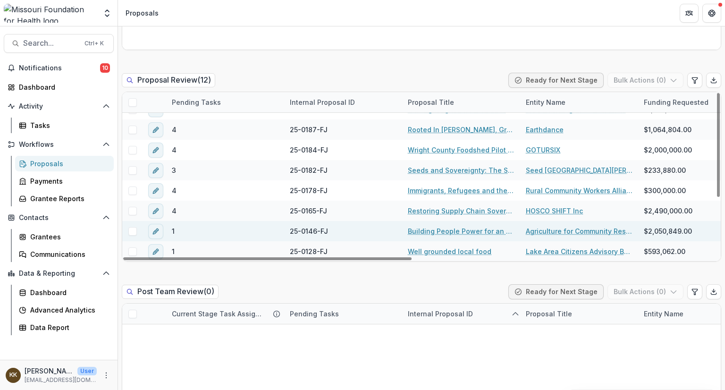
click at [424, 230] on link "Building People Power for an Equitable, Sustainable Food System" at bounding box center [461, 231] width 107 height 10
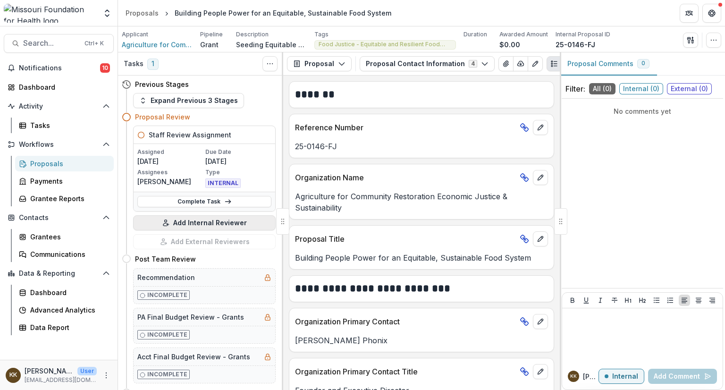
click at [191, 223] on button "Add Internal Reviewer" at bounding box center [204, 222] width 142 height 15
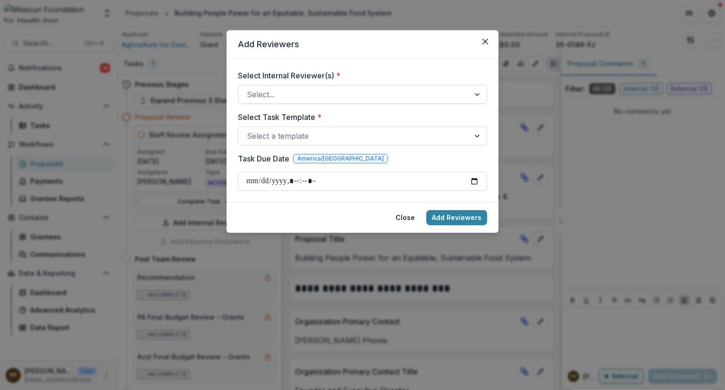
click at [292, 94] on div at bounding box center [354, 94] width 214 height 13
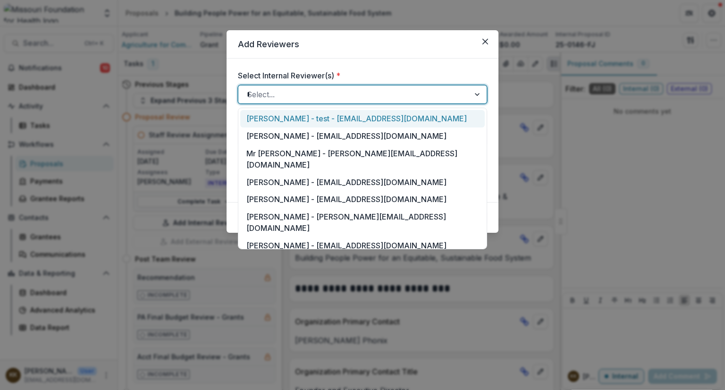
type input "**"
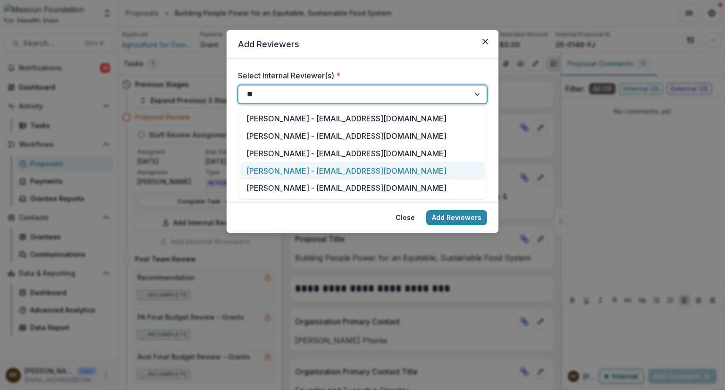
click at [304, 169] on div "[PERSON_NAME] - [EMAIL_ADDRESS][DOMAIN_NAME]" at bounding box center [362, 170] width 244 height 17
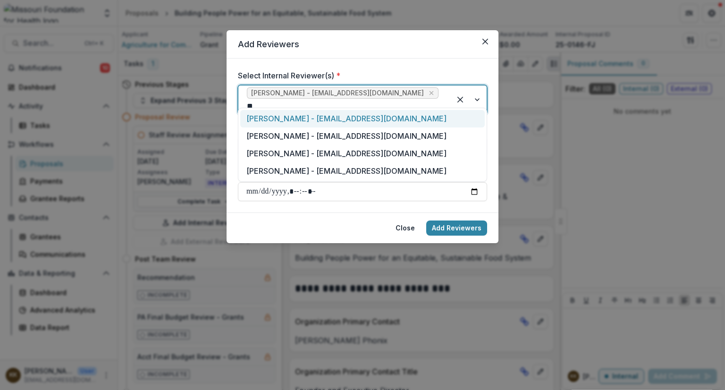
type input "***"
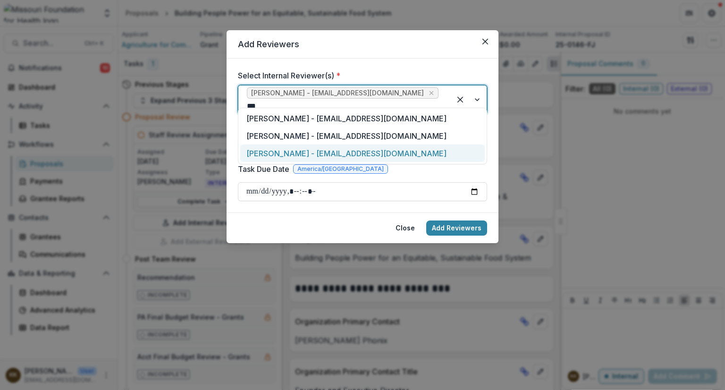
click at [305, 156] on div "[PERSON_NAME] - [EMAIL_ADDRESS][DOMAIN_NAME]" at bounding box center [362, 152] width 244 height 17
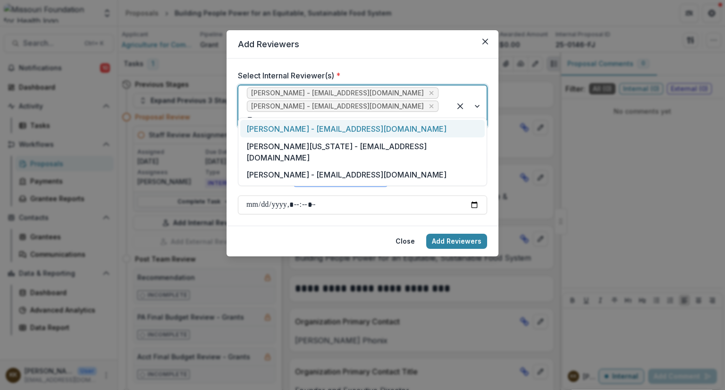
type input "***"
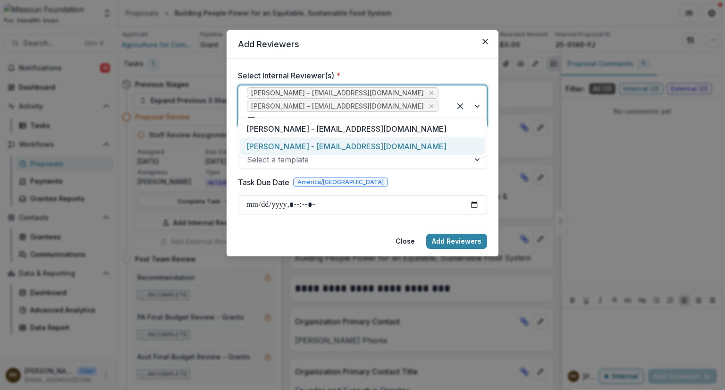
click at [307, 143] on div "[PERSON_NAME] - [EMAIL_ADDRESS][DOMAIN_NAME]" at bounding box center [362, 145] width 244 height 17
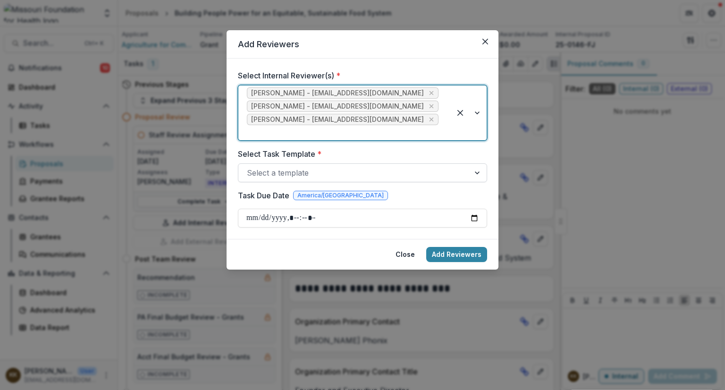
click at [270, 166] on div at bounding box center [354, 172] width 214 height 13
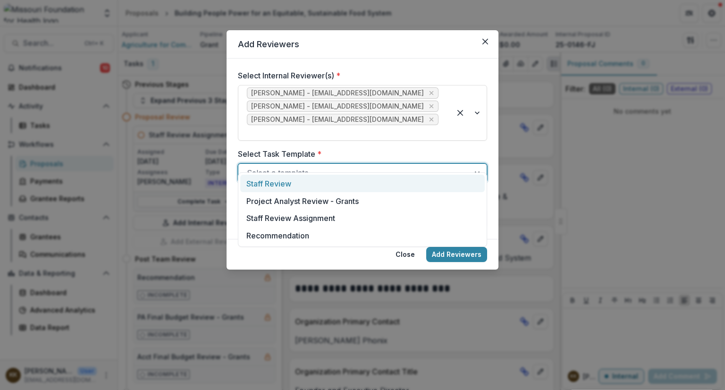
click at [268, 187] on div "Staff Review" at bounding box center [362, 183] width 244 height 17
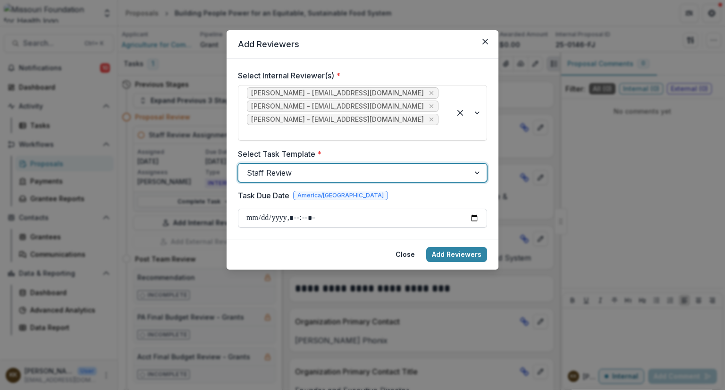
click at [261, 208] on input "Task Due Date" at bounding box center [362, 217] width 249 height 19
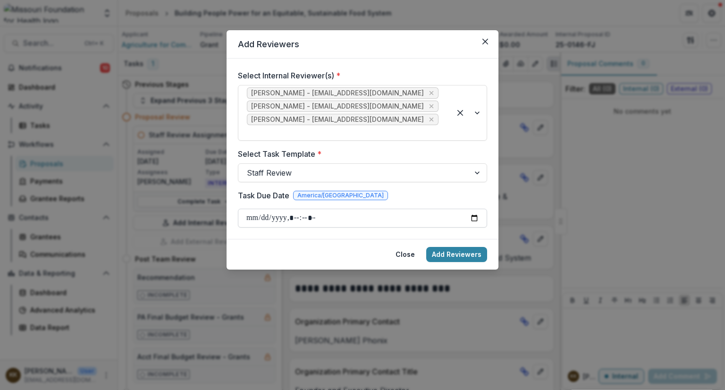
type input "**********"
click at [451, 247] on button "Add Reviewers" at bounding box center [456, 254] width 61 height 15
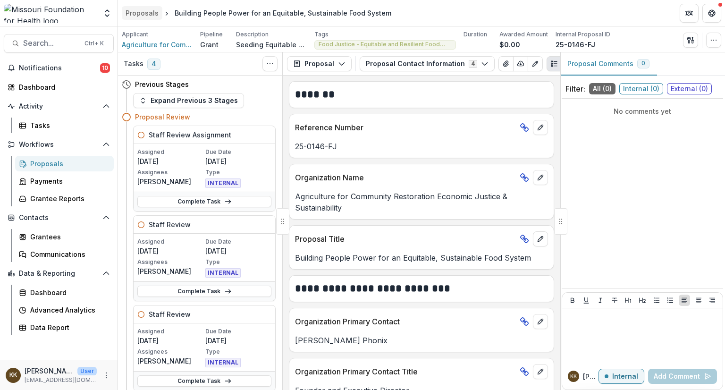
click at [142, 12] on div "Proposals" at bounding box center [141, 13] width 33 height 10
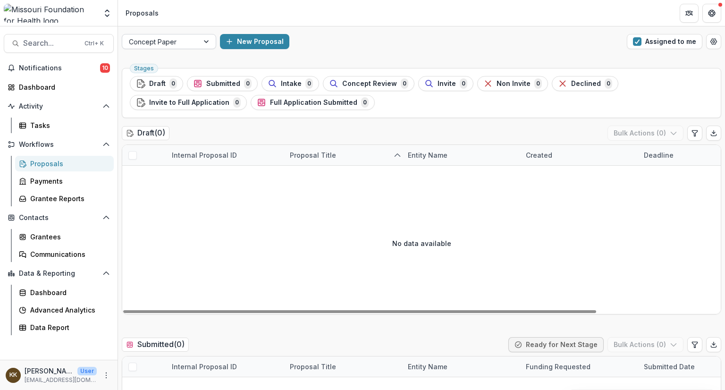
click at [173, 38] on div at bounding box center [160, 42] width 63 height 12
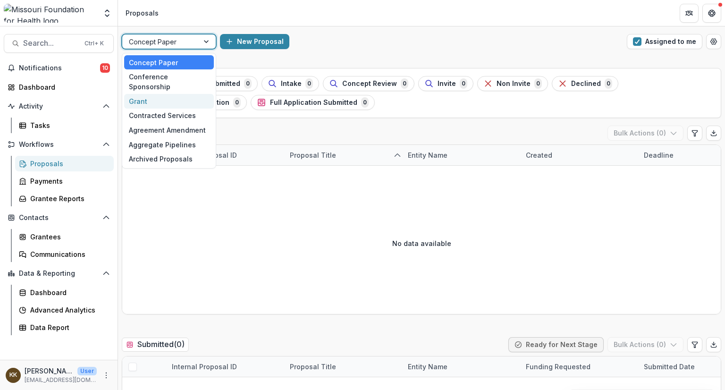
click at [144, 94] on div "Grant" at bounding box center [169, 101] width 90 height 15
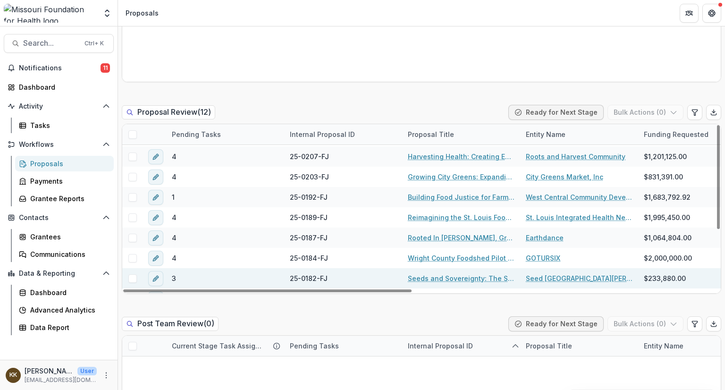
scroll to position [18, 0]
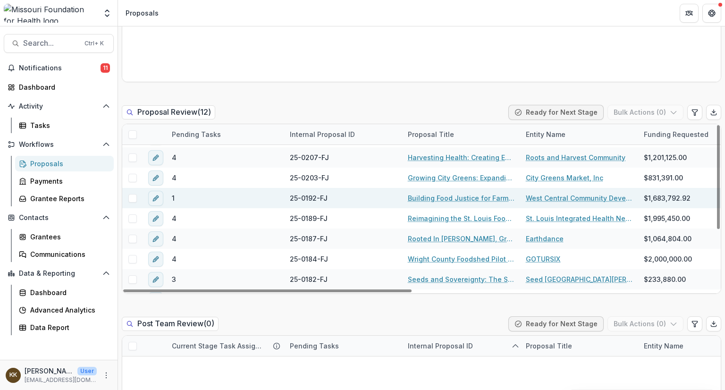
drag, startPoint x: 428, startPoint y: 198, endPoint x: 417, endPoint y: 195, distance: 11.7
click at [417, 195] on link "Building Food Justice for Farmers and Food Producers" at bounding box center [461, 198] width 107 height 10
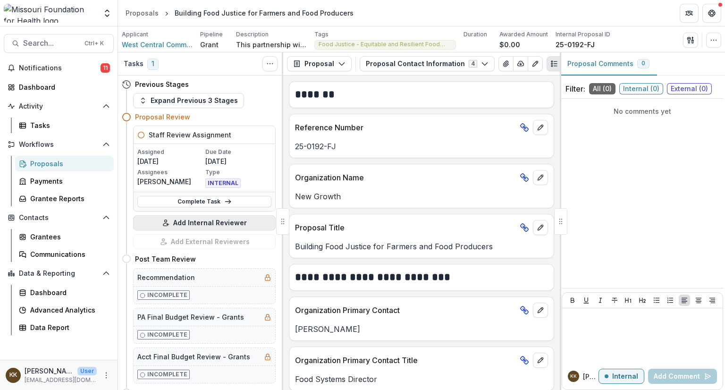
click at [196, 223] on button "Add Internal Reviewer" at bounding box center [204, 222] width 142 height 15
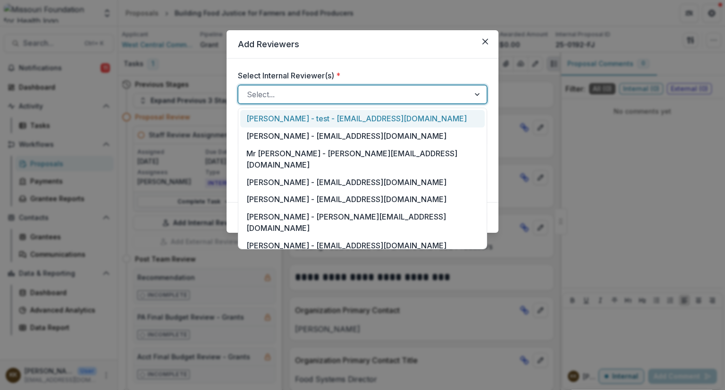
click at [291, 91] on div at bounding box center [354, 94] width 214 height 13
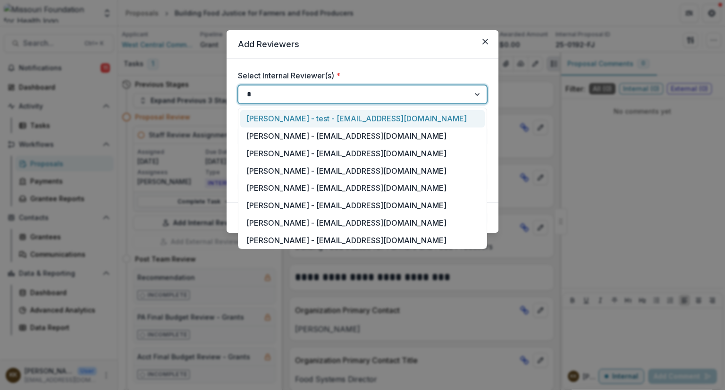
type input "**"
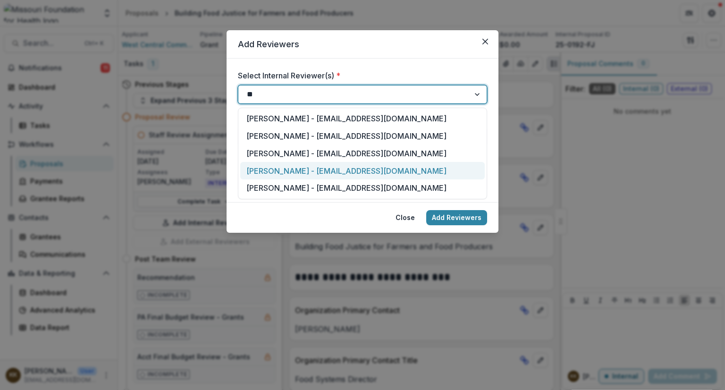
click at [295, 171] on div "[PERSON_NAME] - [EMAIL_ADDRESS][DOMAIN_NAME]" at bounding box center [362, 170] width 244 height 17
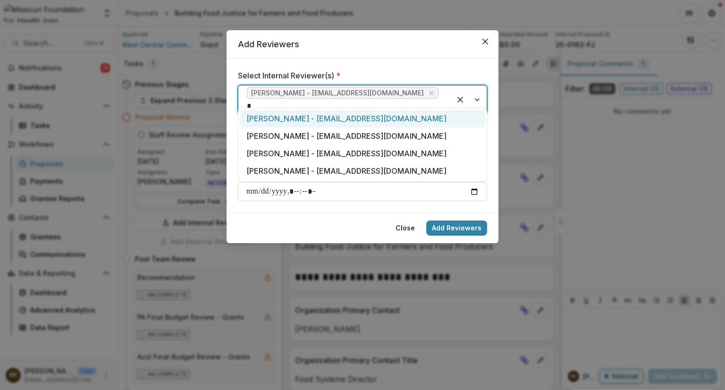
type input "**"
click at [295, 171] on div "[PERSON_NAME] - [EMAIL_ADDRESS][DOMAIN_NAME]" at bounding box center [362, 170] width 244 height 17
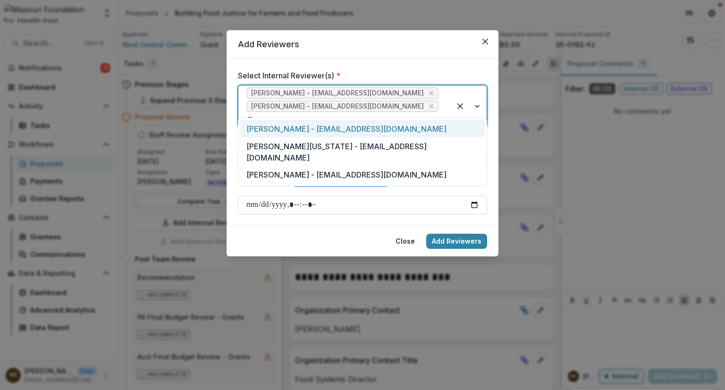
type input "***"
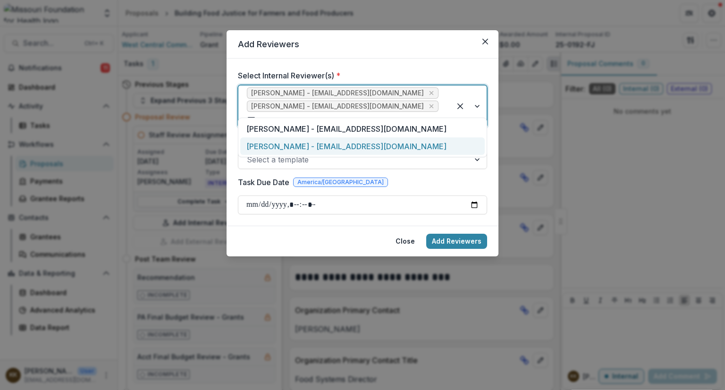
click at [296, 146] on div "[PERSON_NAME] - [EMAIL_ADDRESS][DOMAIN_NAME]" at bounding box center [362, 145] width 244 height 17
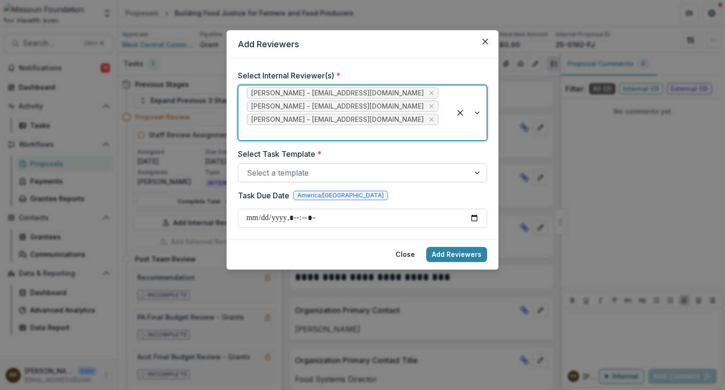
click at [298, 166] on div at bounding box center [354, 172] width 214 height 13
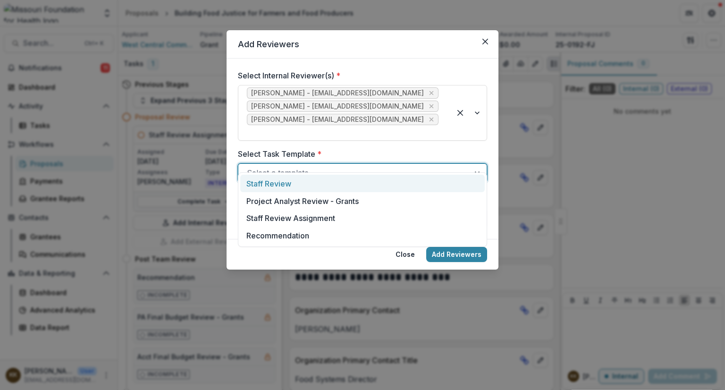
click at [280, 186] on div "Staff Review" at bounding box center [362, 183] width 244 height 17
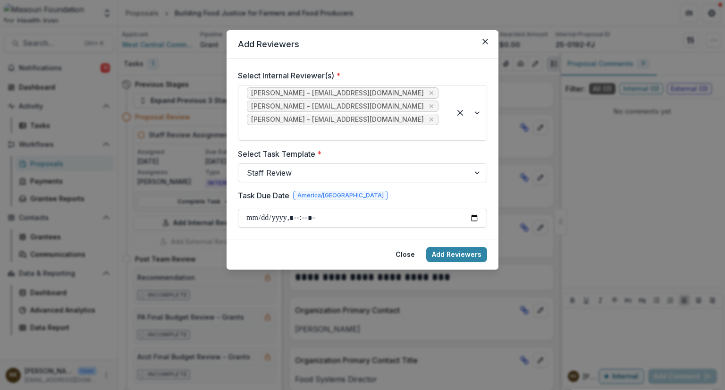
click at [254, 208] on input "Task Due Date" at bounding box center [362, 217] width 249 height 19
type input "**********"
click at [448, 247] on button "Add Reviewers" at bounding box center [456, 254] width 61 height 15
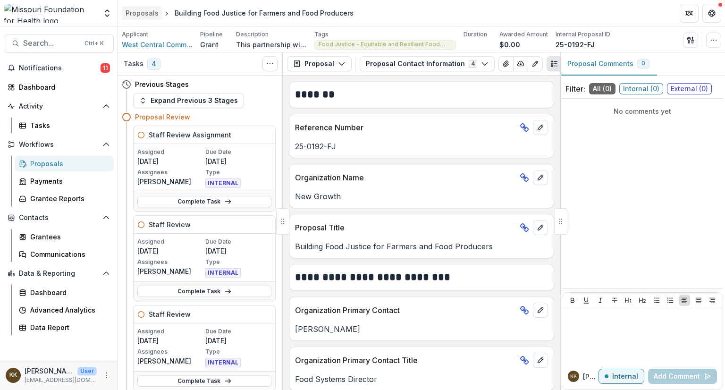
click at [140, 9] on div "Proposals" at bounding box center [141, 13] width 33 height 10
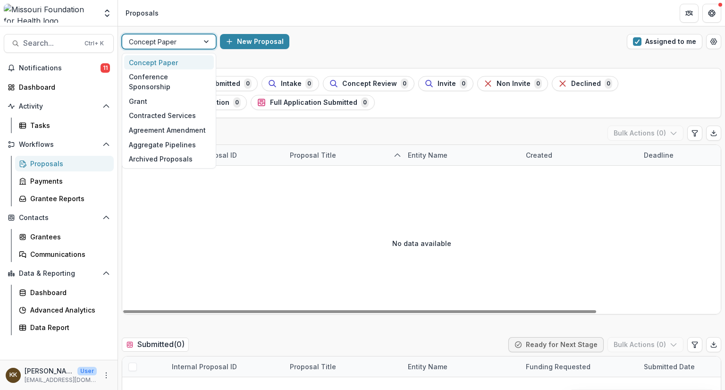
click at [170, 45] on div at bounding box center [160, 42] width 63 height 12
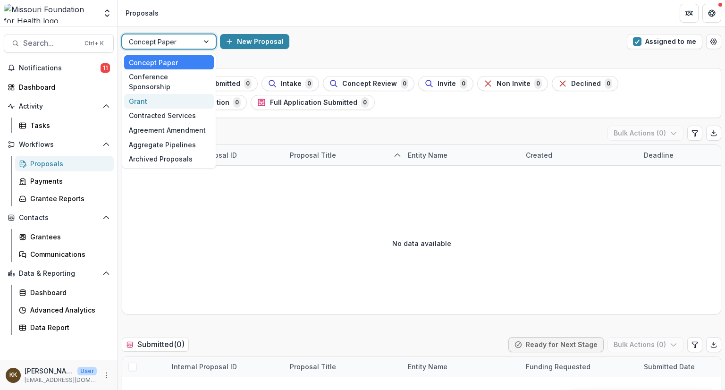
click at [136, 94] on div "Grant" at bounding box center [169, 101] width 90 height 15
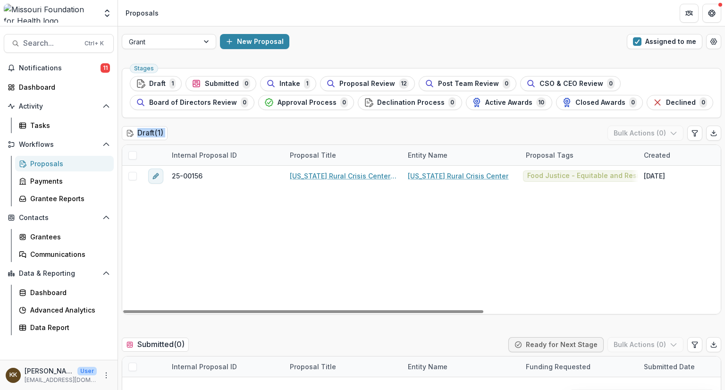
drag, startPoint x: 327, startPoint y: 133, endPoint x: 327, endPoint y: 151, distance: 17.9
click at [327, 151] on div "Draft ( 1 ) Bulk Actions ( 0 ) Internal Proposal ID Proposal Title Entity Name …" at bounding box center [421, 219] width 599 height 189
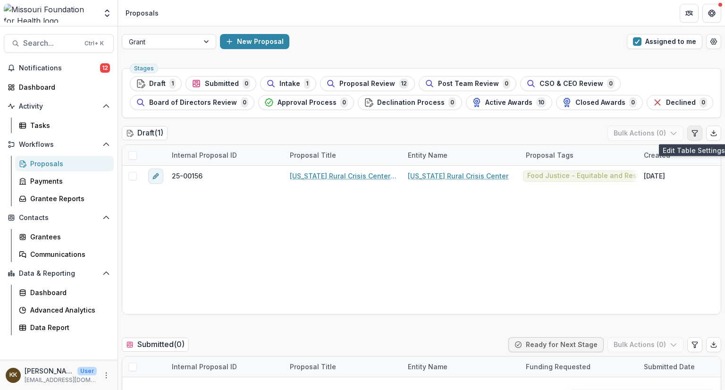
click at [691, 136] on icon "Edit table settings" at bounding box center [695, 133] width 8 height 8
select select "******"
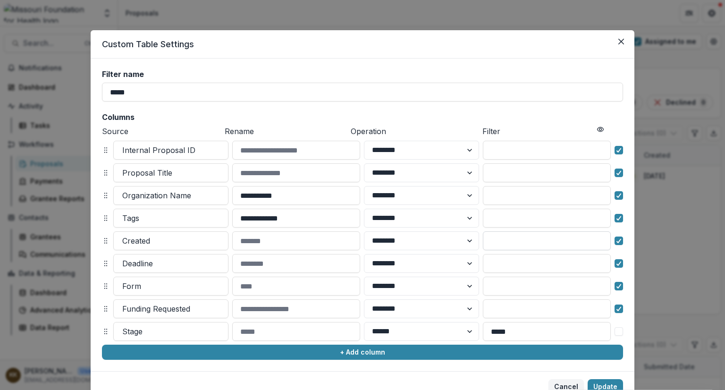
click at [542, 236] on input at bounding box center [547, 240] width 128 height 19
click at [561, 386] on button "Cancel" at bounding box center [565, 386] width 35 height 15
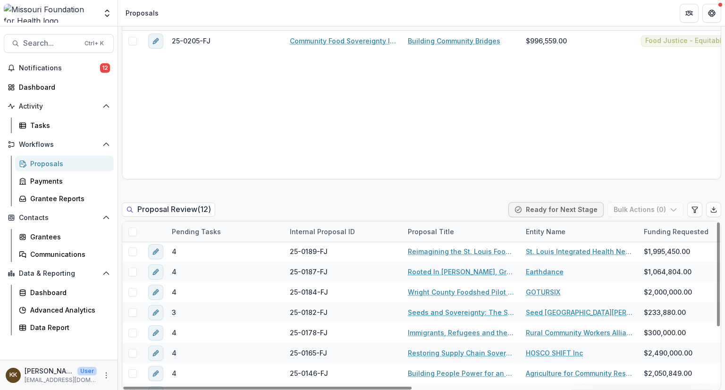
scroll to position [81, 0]
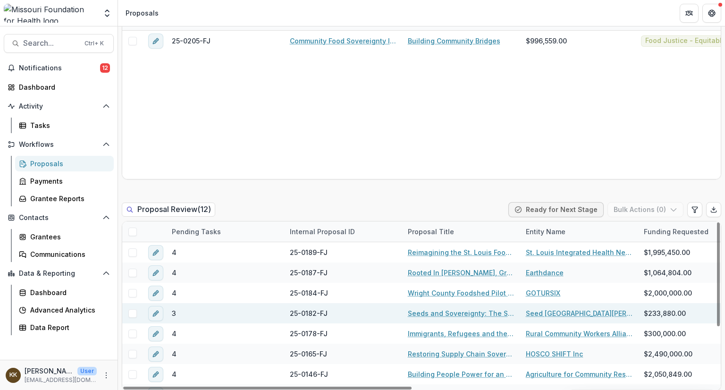
click at [444, 310] on link "Seeds and Sovereignty: The Seed St. Louis Food Demonstration Garden" at bounding box center [461, 313] width 107 height 10
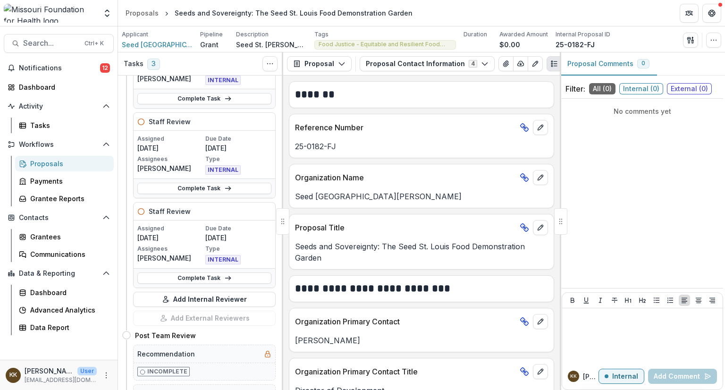
scroll to position [104, 0]
click at [190, 296] on button "Add Internal Reviewer" at bounding box center [204, 298] width 142 height 15
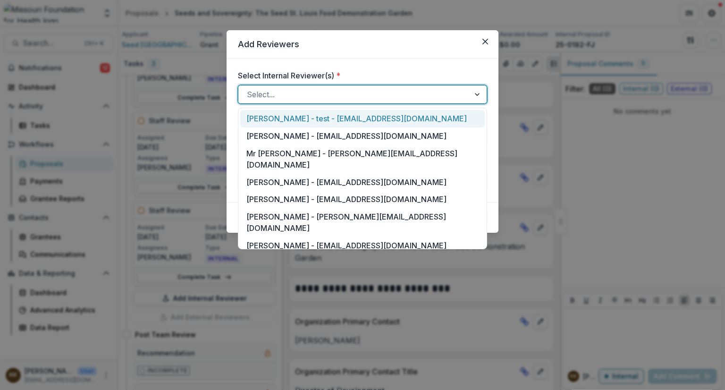
click at [319, 97] on div at bounding box center [354, 94] width 214 height 13
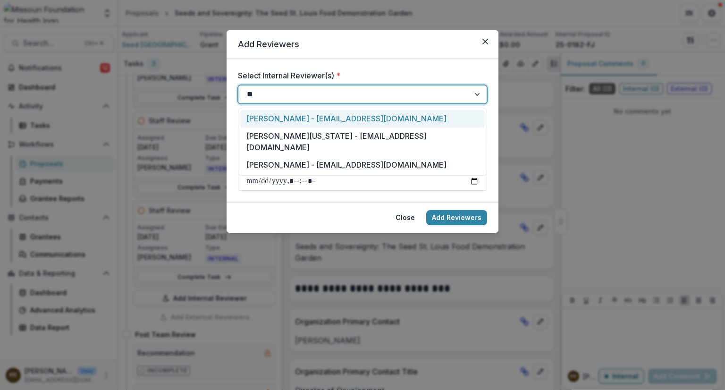
type input "***"
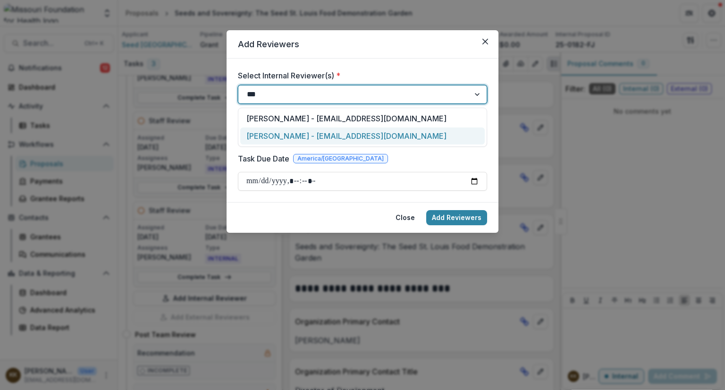
click at [308, 139] on div "[PERSON_NAME] - [EMAIL_ADDRESS][DOMAIN_NAME]" at bounding box center [362, 135] width 244 height 17
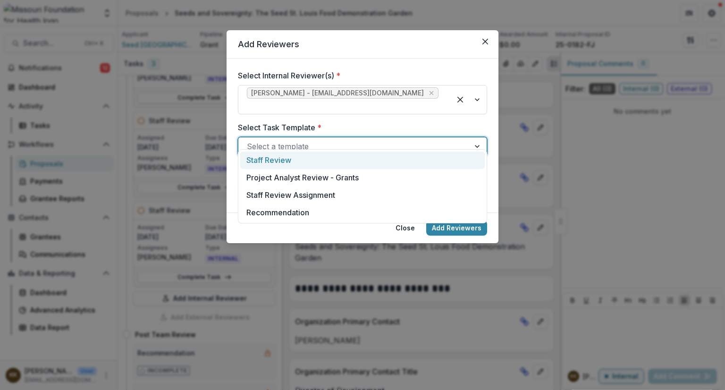
click at [285, 140] on div at bounding box center [354, 146] width 214 height 13
click at [274, 166] on div "Staff Review" at bounding box center [362, 159] width 244 height 17
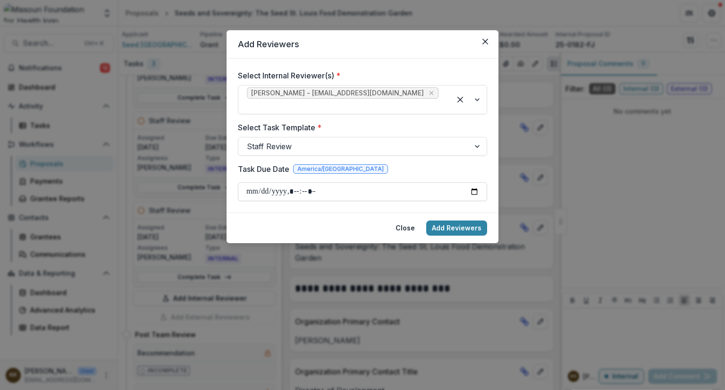
click at [248, 182] on input "Task Due Date" at bounding box center [362, 191] width 249 height 19
type input "**********"
click at [456, 221] on button "Add Reviewers" at bounding box center [456, 227] width 61 height 15
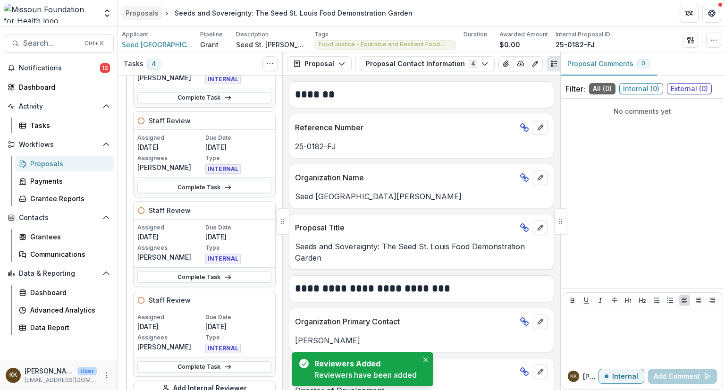
click at [141, 14] on div "Proposals" at bounding box center [141, 13] width 33 height 10
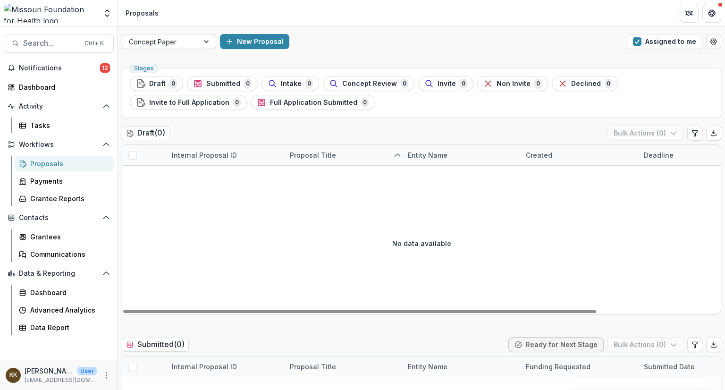
click at [175, 42] on div at bounding box center [160, 42] width 63 height 12
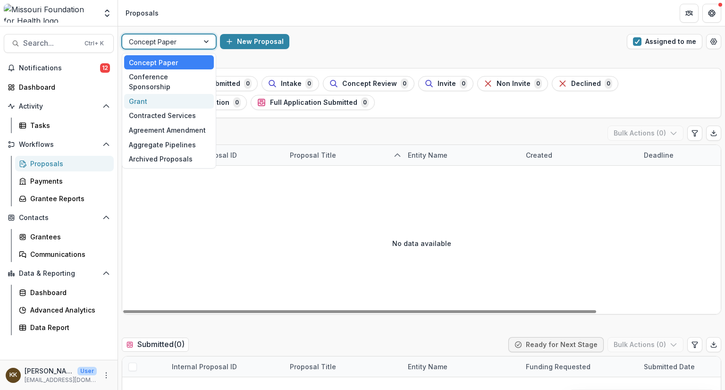
click at [147, 94] on div "Grant" at bounding box center [169, 101] width 90 height 15
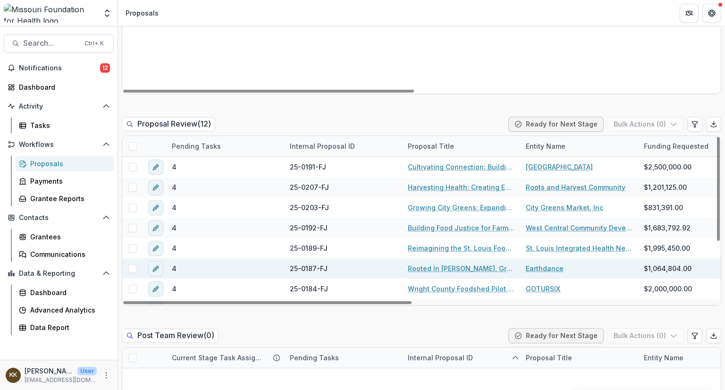
scroll to position [95, 0]
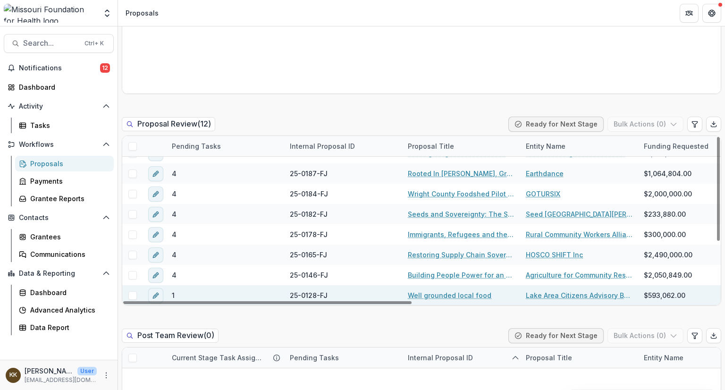
click at [428, 291] on link "Well grounded local food" at bounding box center [449, 295] width 83 height 10
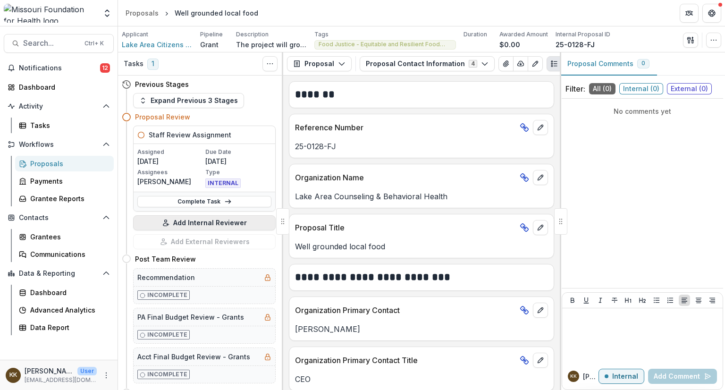
click at [200, 221] on button "Add Internal Reviewer" at bounding box center [204, 222] width 142 height 15
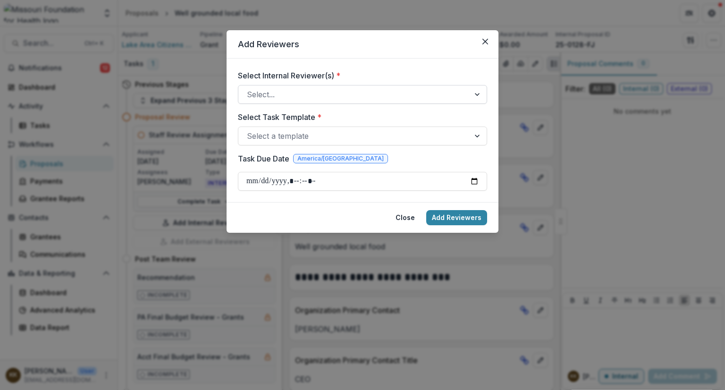
click at [317, 97] on div at bounding box center [354, 94] width 214 height 13
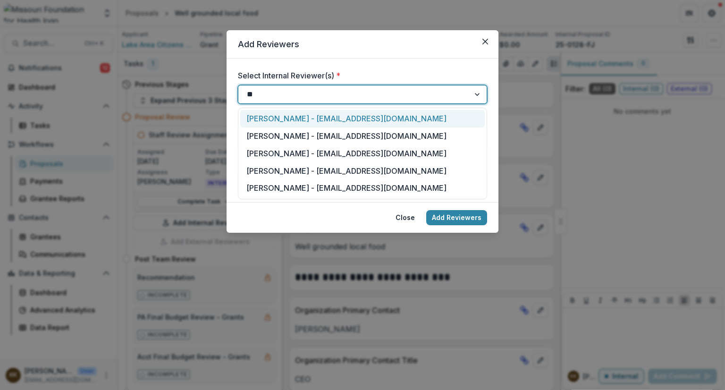
type input "***"
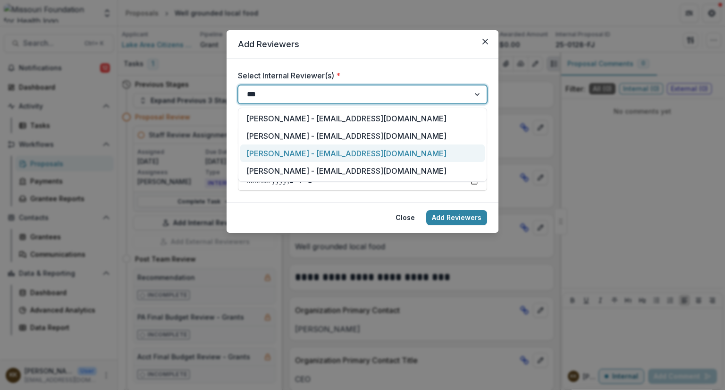
click at [315, 154] on div "[PERSON_NAME] - [EMAIL_ADDRESS][DOMAIN_NAME]" at bounding box center [362, 152] width 244 height 17
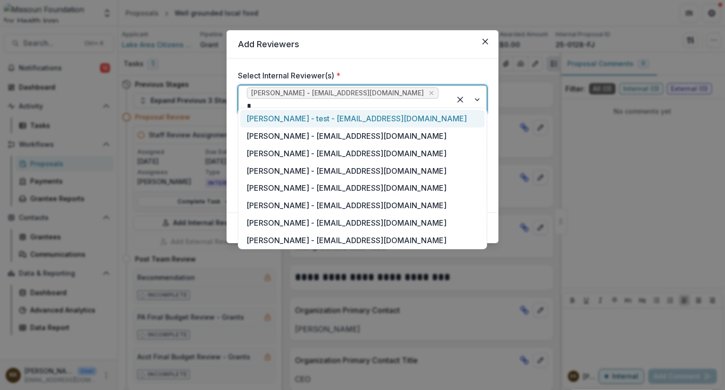
type input "**"
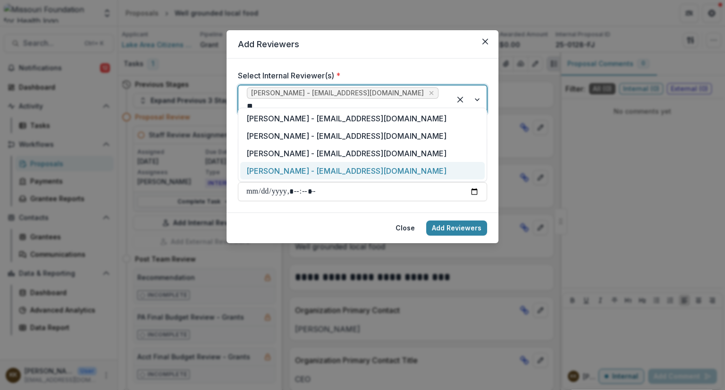
click at [319, 176] on div "[PERSON_NAME] - [EMAIL_ADDRESS][DOMAIN_NAME]" at bounding box center [362, 170] width 244 height 17
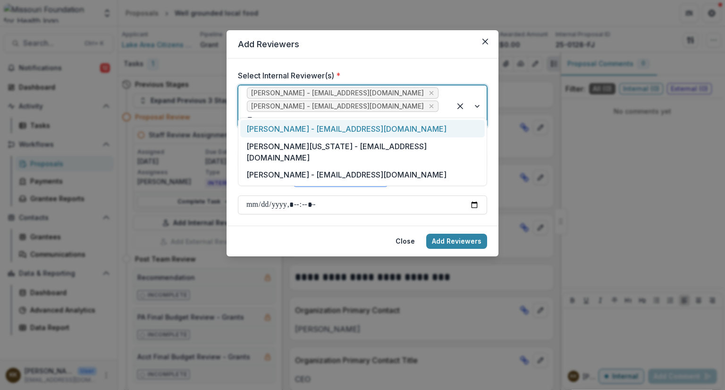
type input "***"
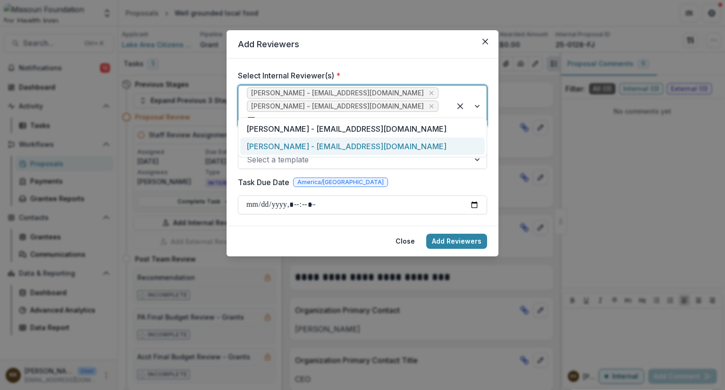
click at [317, 150] on div "[PERSON_NAME] - [EMAIL_ADDRESS][DOMAIN_NAME]" at bounding box center [362, 145] width 244 height 17
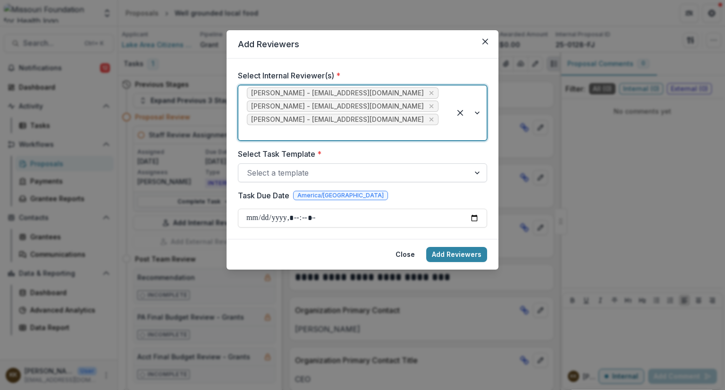
click at [313, 166] on div at bounding box center [354, 172] width 214 height 13
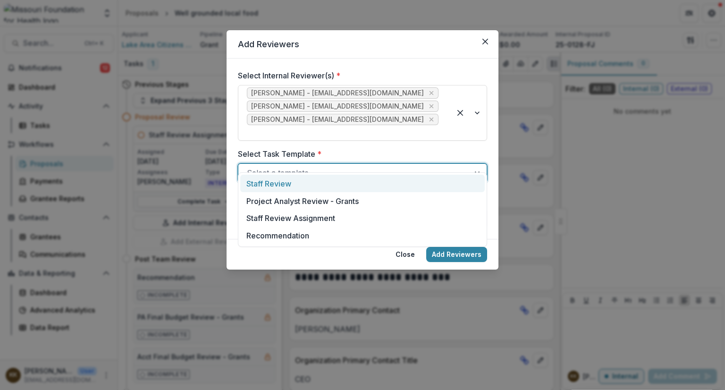
click at [271, 189] on div "Staff Review" at bounding box center [362, 183] width 244 height 17
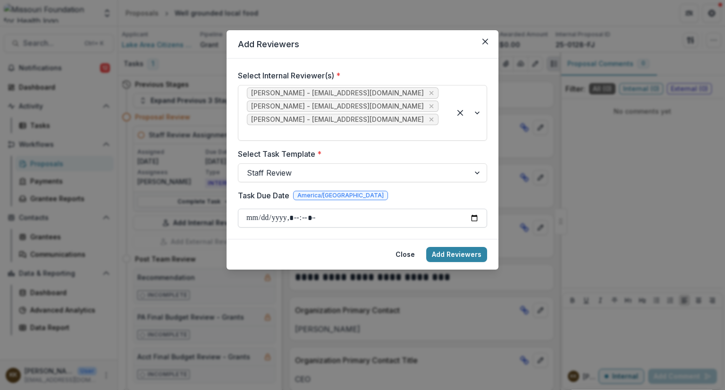
click at [248, 208] on input "Task Due Date" at bounding box center [362, 217] width 249 height 19
type input "**********"
click at [450, 247] on button "Add Reviewers" at bounding box center [456, 254] width 61 height 15
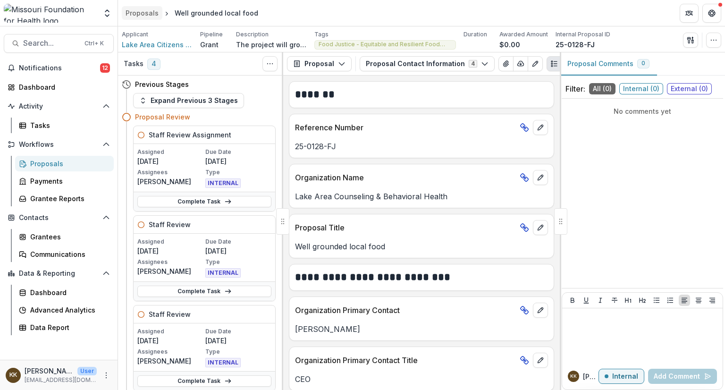
click at [136, 13] on div "Proposals" at bounding box center [141, 13] width 33 height 10
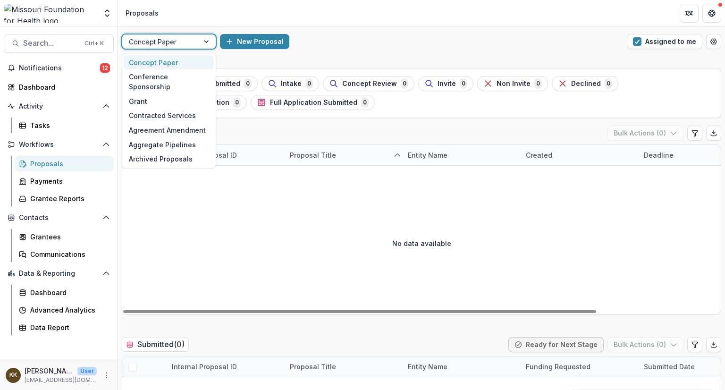
click at [174, 40] on div at bounding box center [160, 42] width 63 height 12
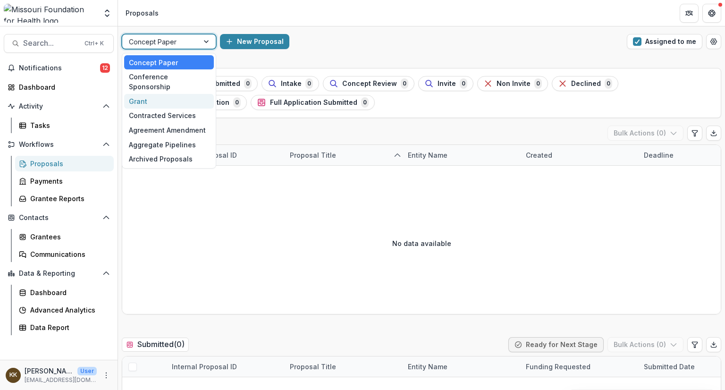
click at [138, 94] on div "Grant" at bounding box center [169, 101] width 90 height 15
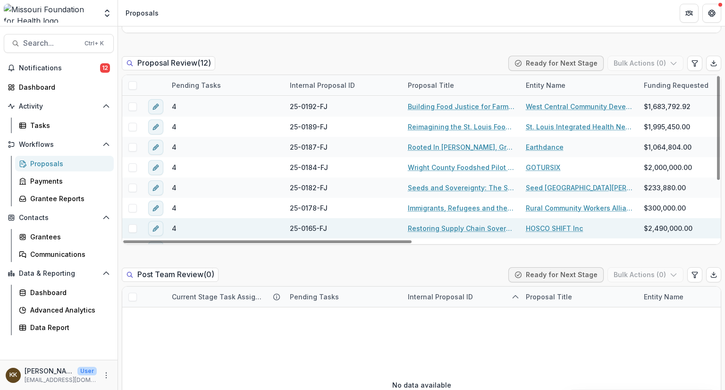
scroll to position [95, 0]
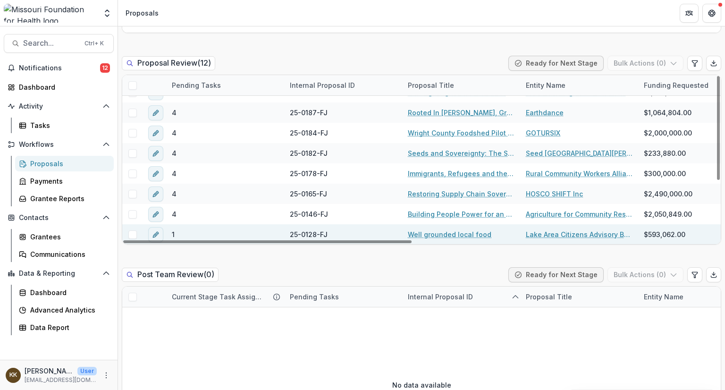
click at [436, 233] on link "Well grounded local food" at bounding box center [449, 234] width 83 height 10
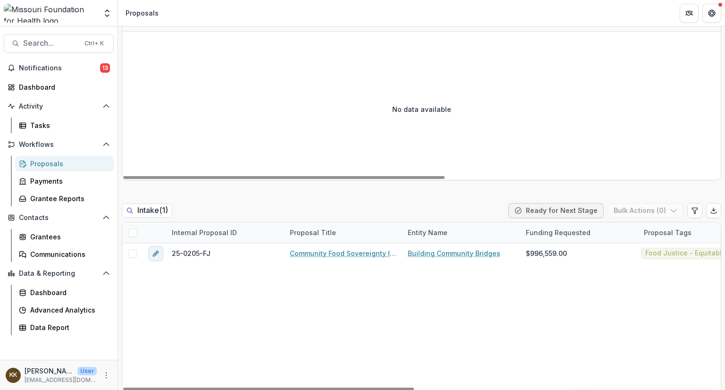
scroll to position [347, 0]
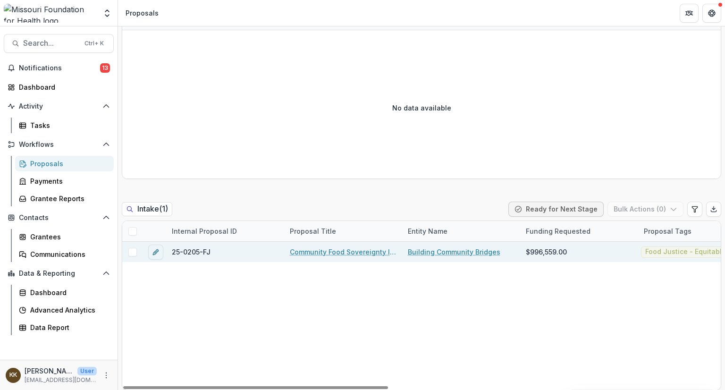
click at [335, 252] on link "Community Food Sovereignty Initiative (CFSI)" at bounding box center [343, 252] width 107 height 10
